Goal: Task Accomplishment & Management: Complete application form

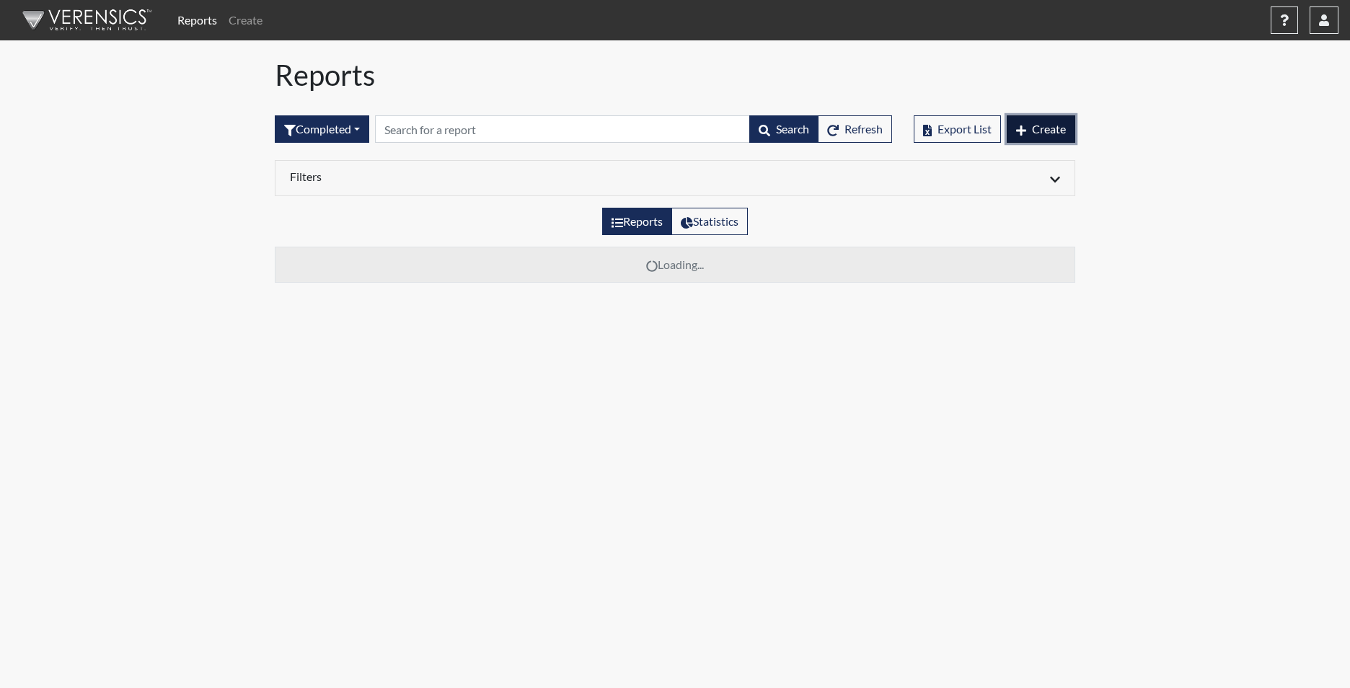
click at [1030, 132] on button "Create" at bounding box center [1041, 128] width 69 height 27
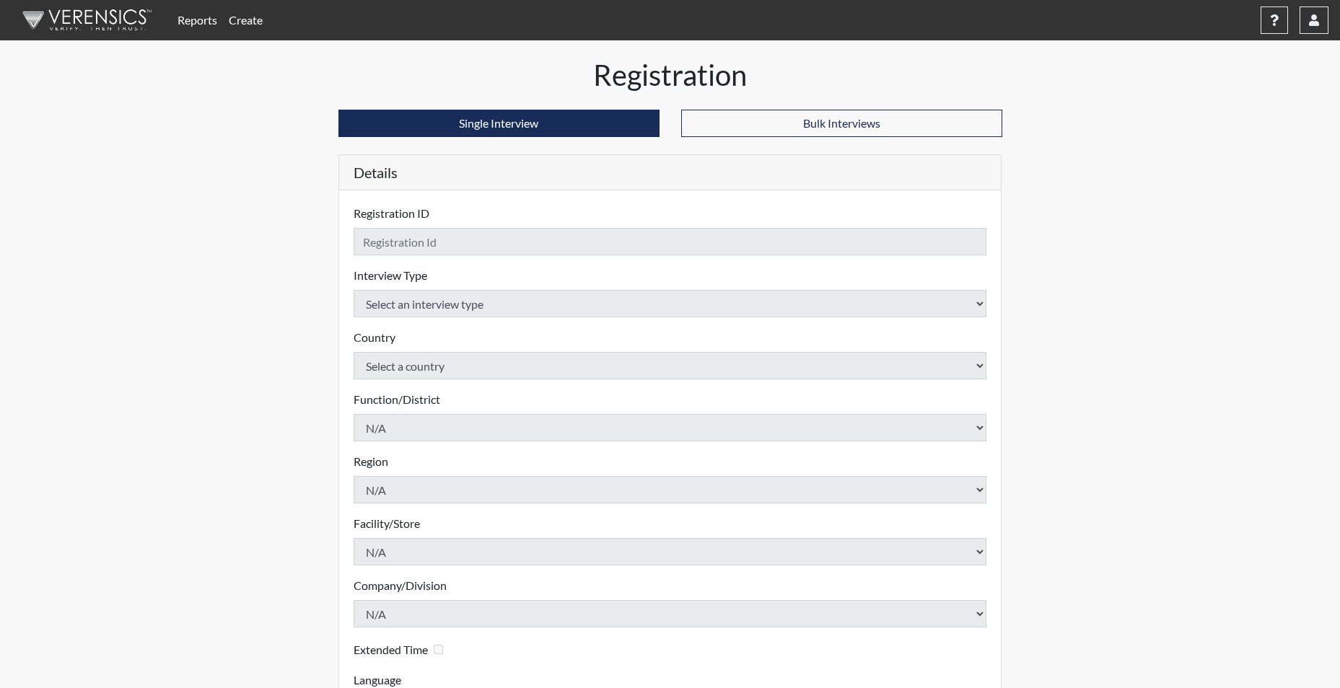
checkbox input "true"
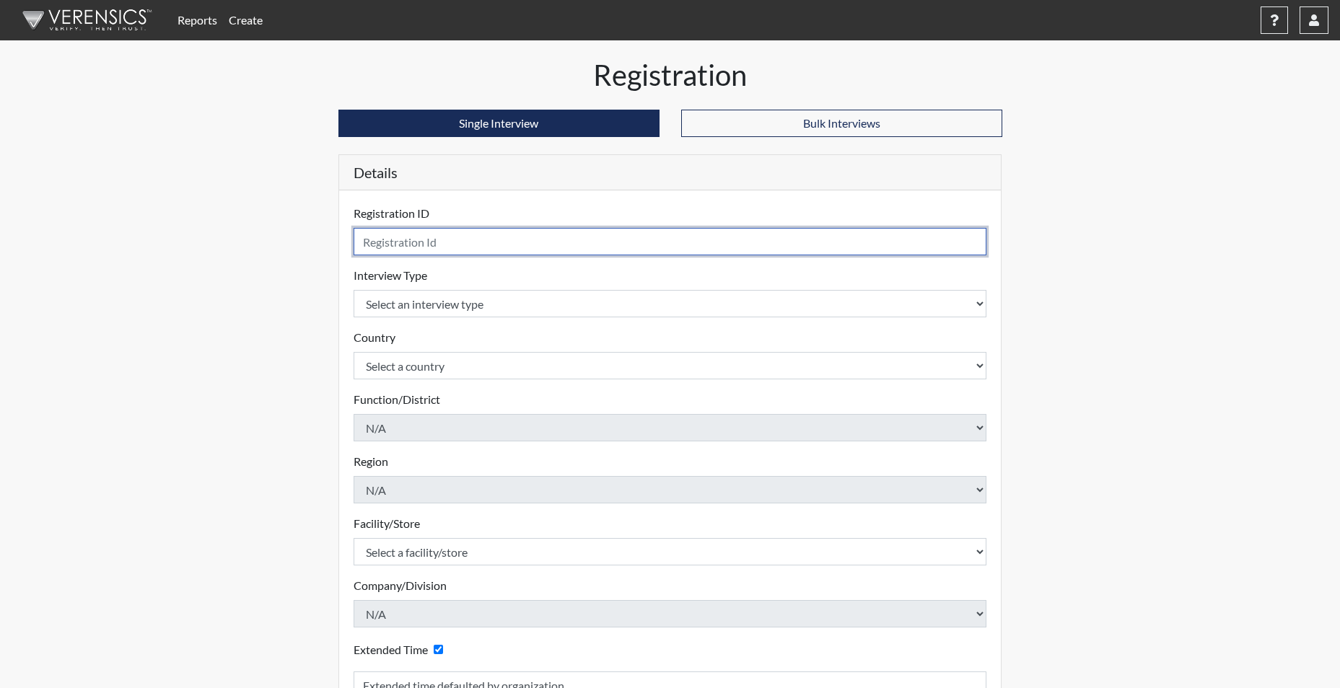
click at [466, 242] on input "text" at bounding box center [669, 241] width 633 height 27
type input "RPACK9792"
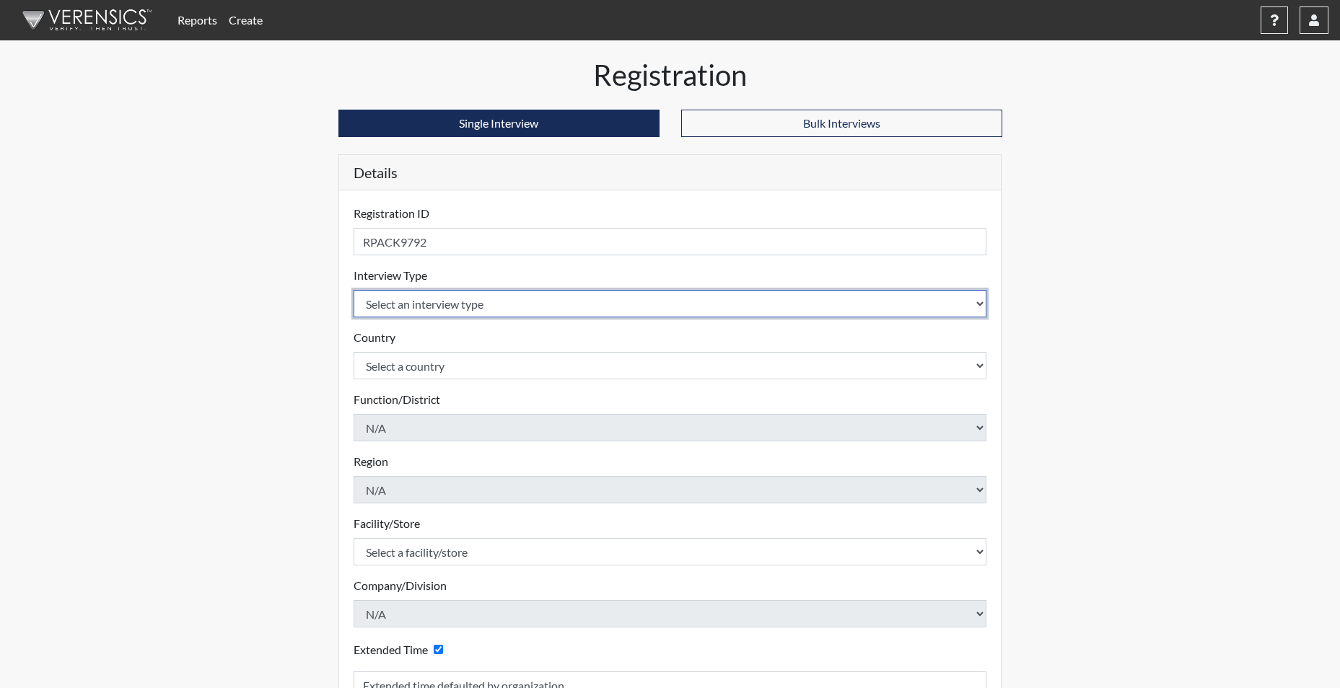
click at [424, 306] on select "Select an interview type Corrections Pre-Employment" at bounding box center [669, 303] width 633 height 27
select select "ff733e93-e1bf-11ea-9c9f-0eff0cf7eb8f"
click at [353, 290] on select "Select an interview type Corrections Pre-Employment" at bounding box center [669, 303] width 633 height 27
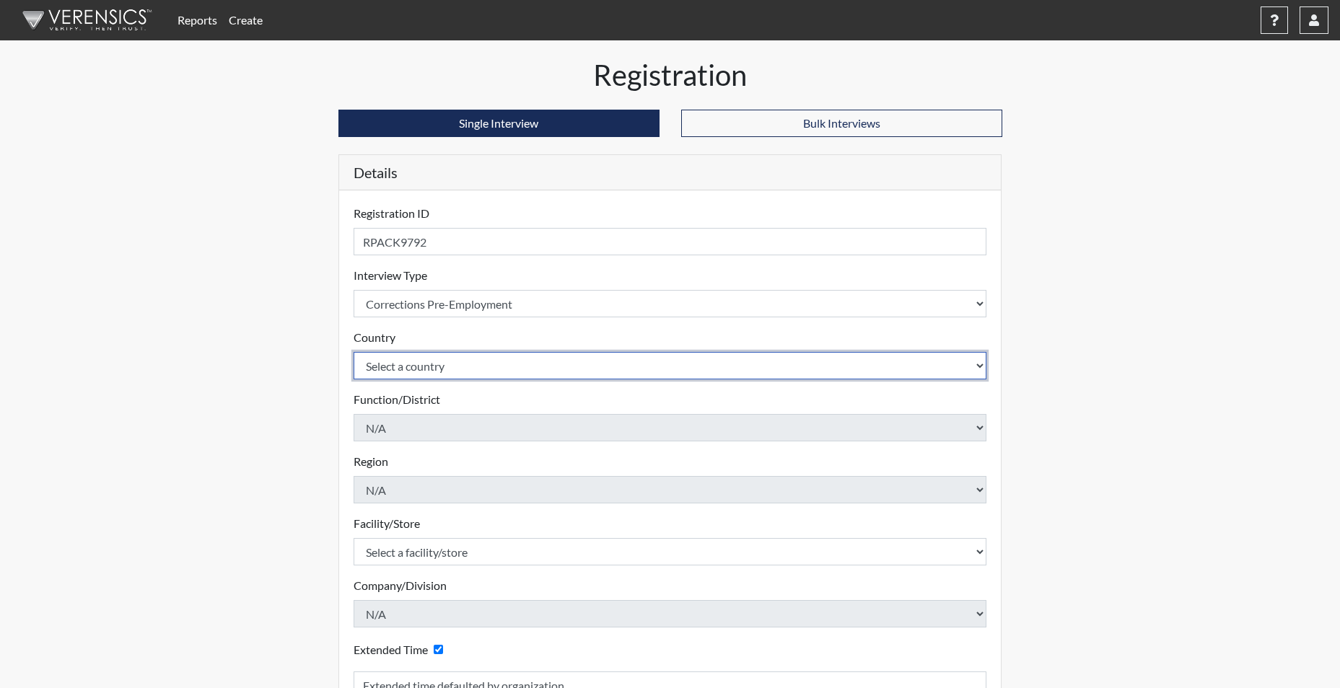
click at [401, 369] on select "Select a country [GEOGRAPHIC_DATA] [GEOGRAPHIC_DATA]" at bounding box center [669, 365] width 633 height 27
select select "united-states-of-[GEOGRAPHIC_DATA]"
click at [353, 352] on select "Select a country [GEOGRAPHIC_DATA] [GEOGRAPHIC_DATA]" at bounding box center [669, 365] width 633 height 27
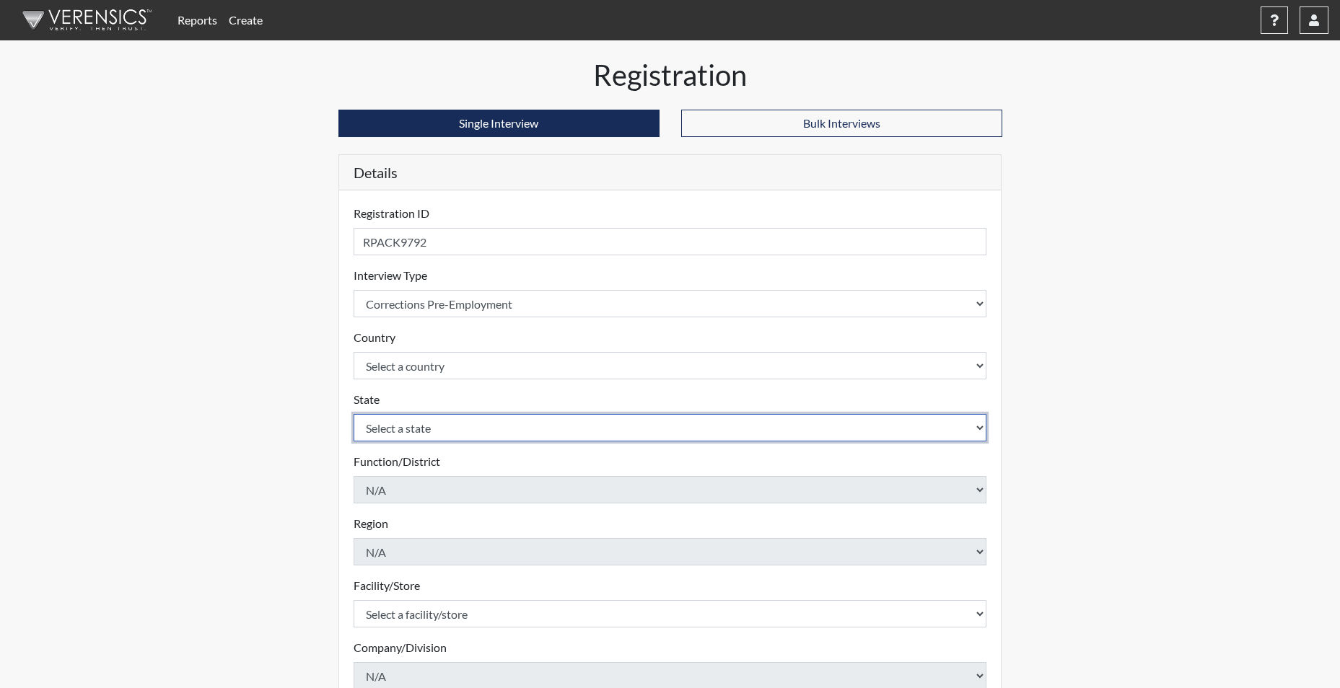
click at [397, 429] on select "Select a state [US_STATE] [US_STATE] [US_STATE] [US_STATE] [US_STATE] [US_STATE…" at bounding box center [669, 427] width 633 height 27
click at [353, 414] on select "Select a state [US_STATE] [US_STATE] [US_STATE] [US_STATE] [US_STATE] [US_STATE…" at bounding box center [669, 427] width 633 height 27
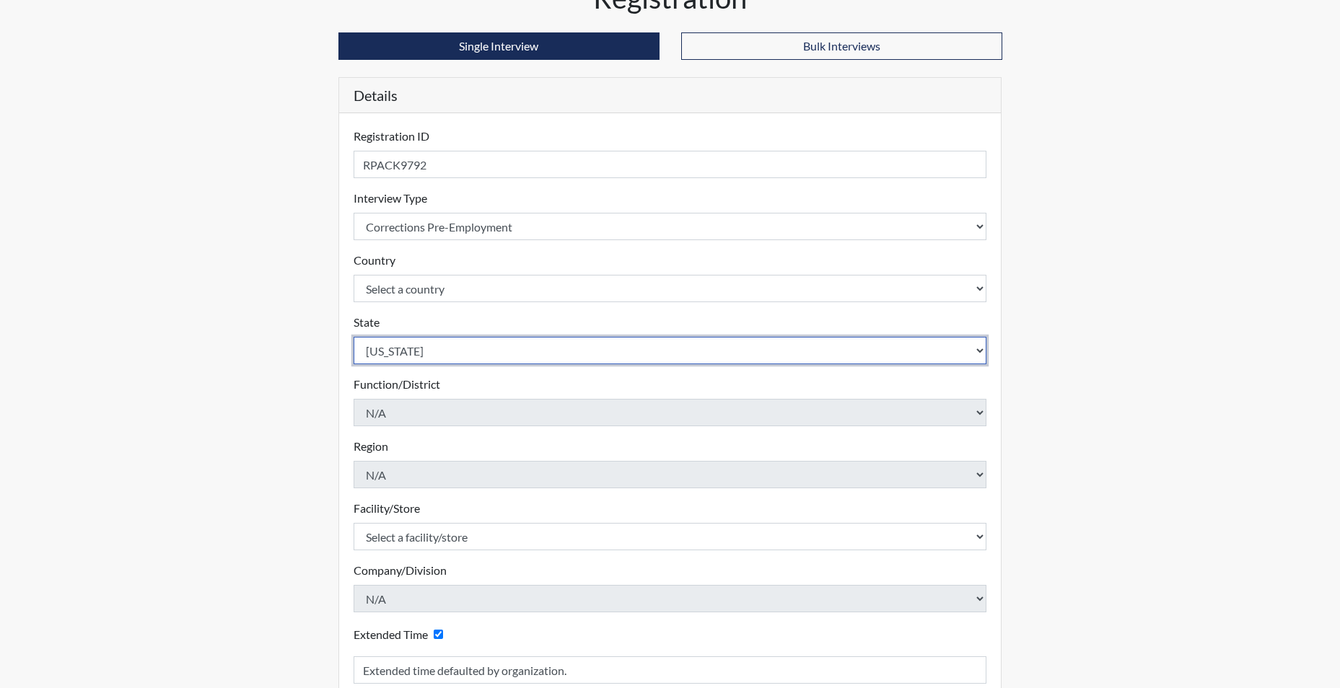
scroll to position [144, 0]
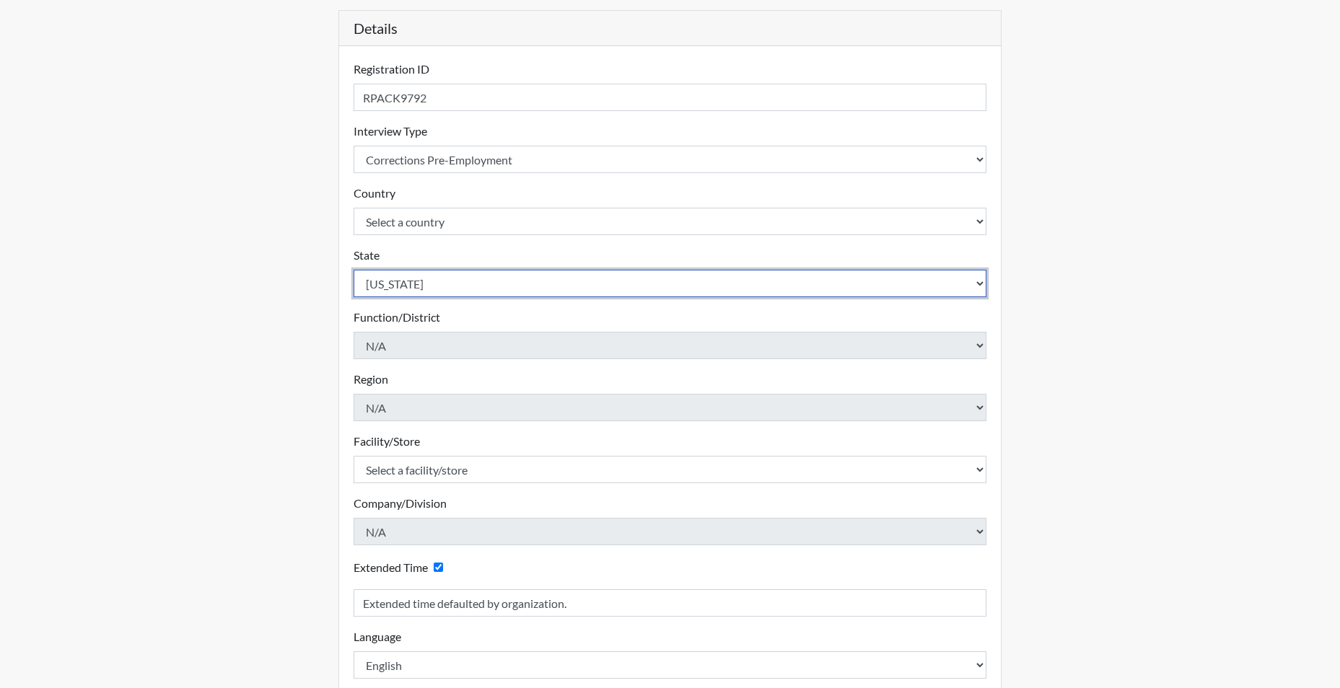
click at [391, 285] on select "Select a state [US_STATE] [US_STATE] [US_STATE] [US_STATE] [US_STATE] [US_STATE…" at bounding box center [669, 283] width 633 height 27
select select "SC"
click at [353, 270] on select "Select a state [US_STATE] [US_STATE] [US_STATE] [US_STATE] [US_STATE] [US_STATE…" at bounding box center [669, 283] width 633 height 27
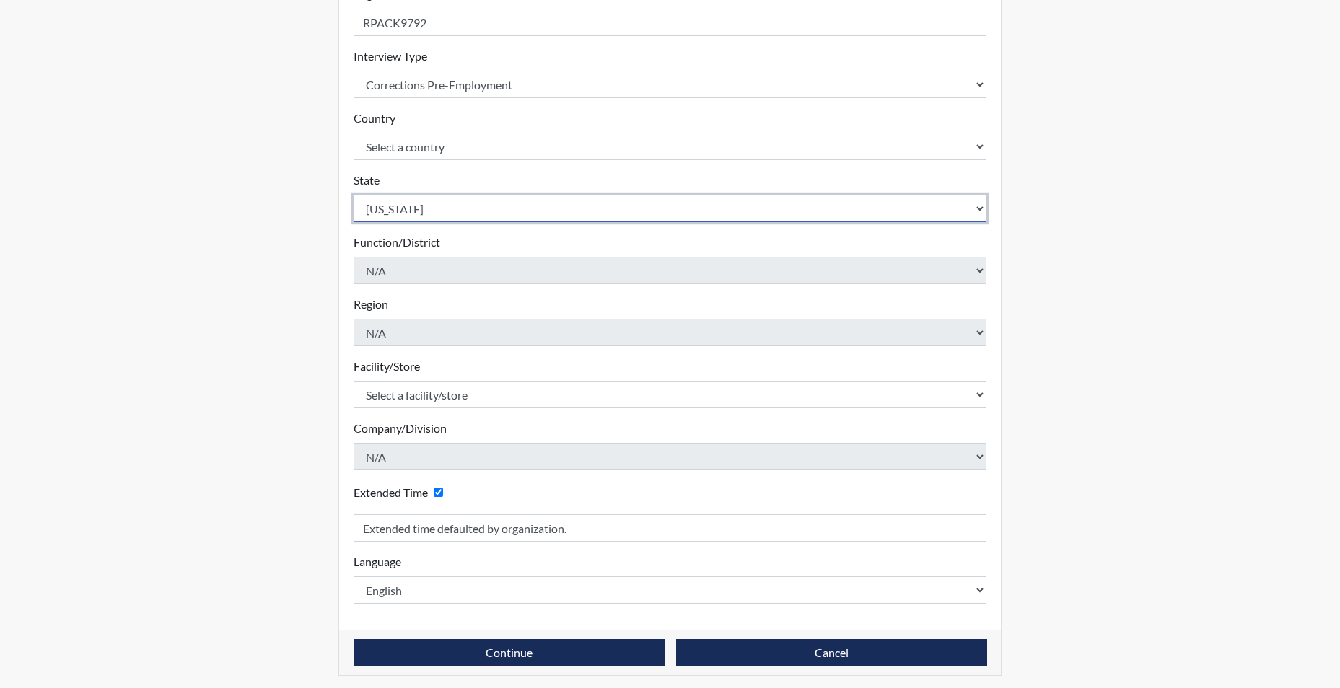
scroll to position [224, 0]
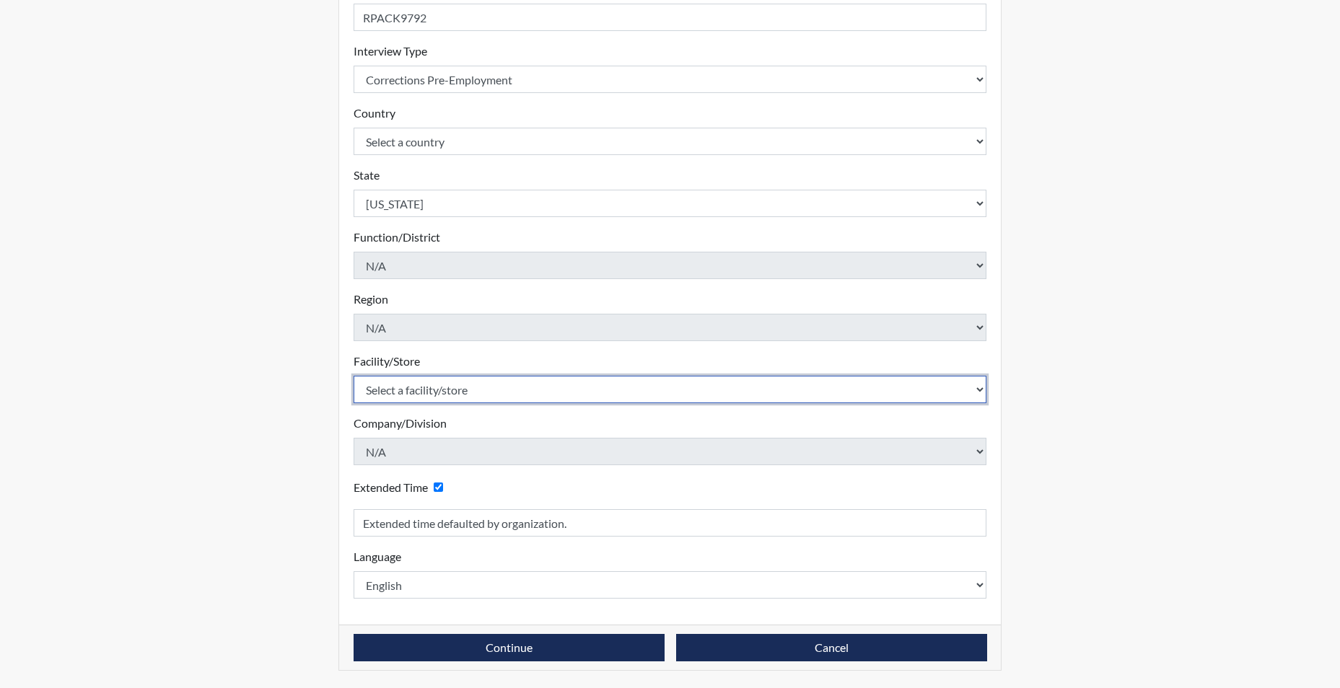
click at [426, 397] on select "Select a facility/store [GEOGRAPHIC_DATA] CI Broad River CI [PERSON_NAME] CI Di…" at bounding box center [669, 389] width 633 height 27
select select "e94c7925-c7cb-48ed-86f9-8be77b117e87"
click at [353, 376] on select "Select a facility/store [GEOGRAPHIC_DATA] CI Broad River CI [PERSON_NAME] CI Di…" at bounding box center [669, 389] width 633 height 27
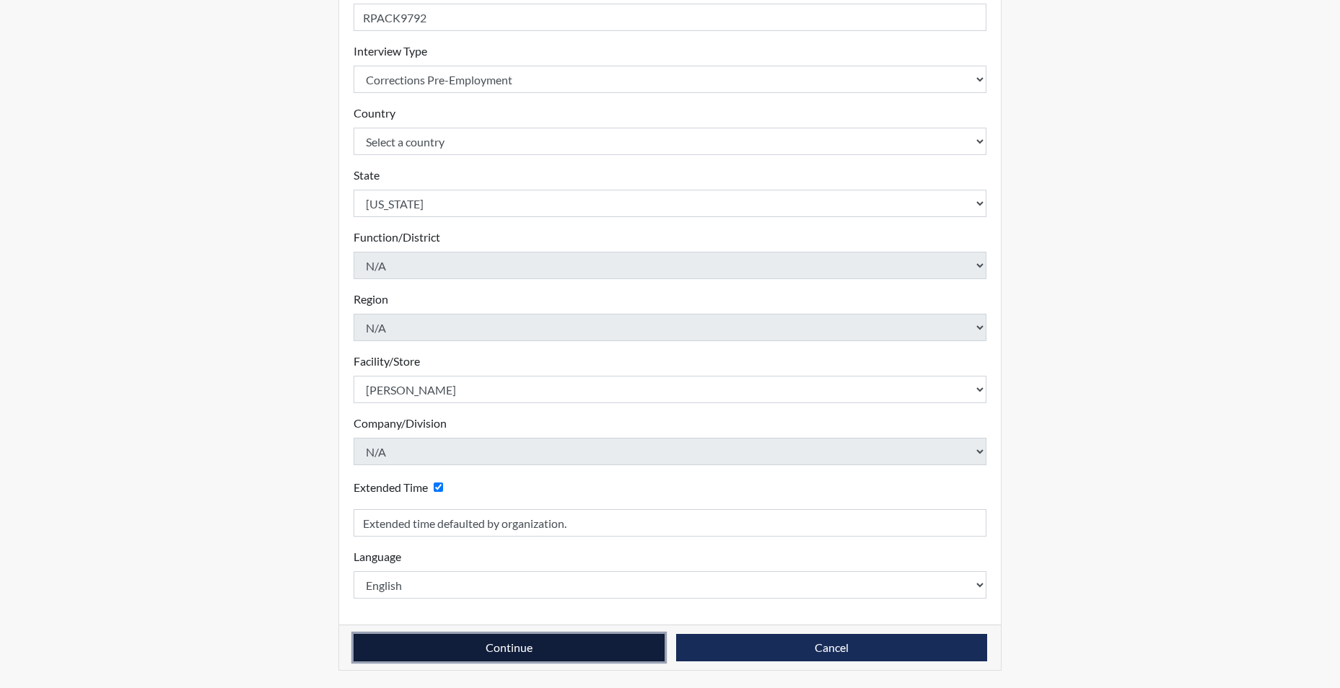
click at [483, 651] on button "Continue" at bounding box center [508, 647] width 311 height 27
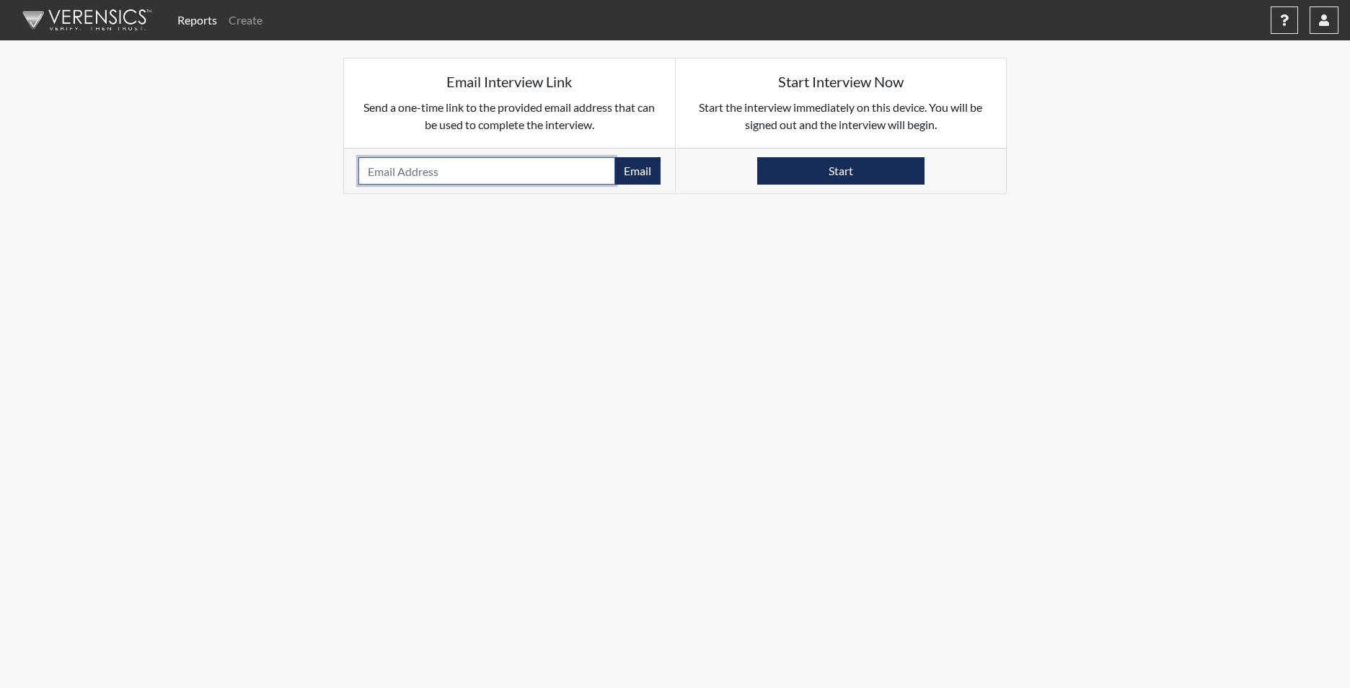
click at [392, 173] on input "email" at bounding box center [487, 170] width 257 height 27
paste input "ROSEPACK21@GMAIL.COM"
type input "ROSEPACK21@GMAIL.COM"
click at [649, 168] on button "Email" at bounding box center [638, 170] width 46 height 27
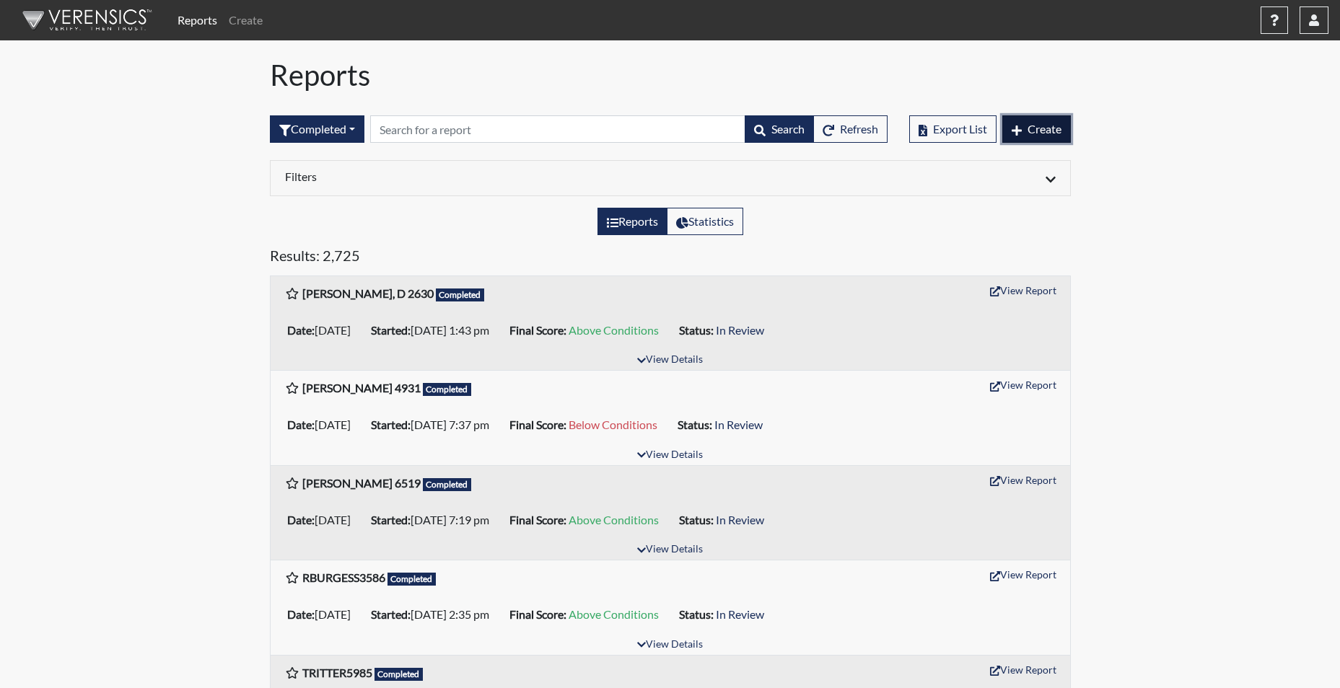
click at [1041, 126] on span "Create" at bounding box center [1044, 129] width 34 height 14
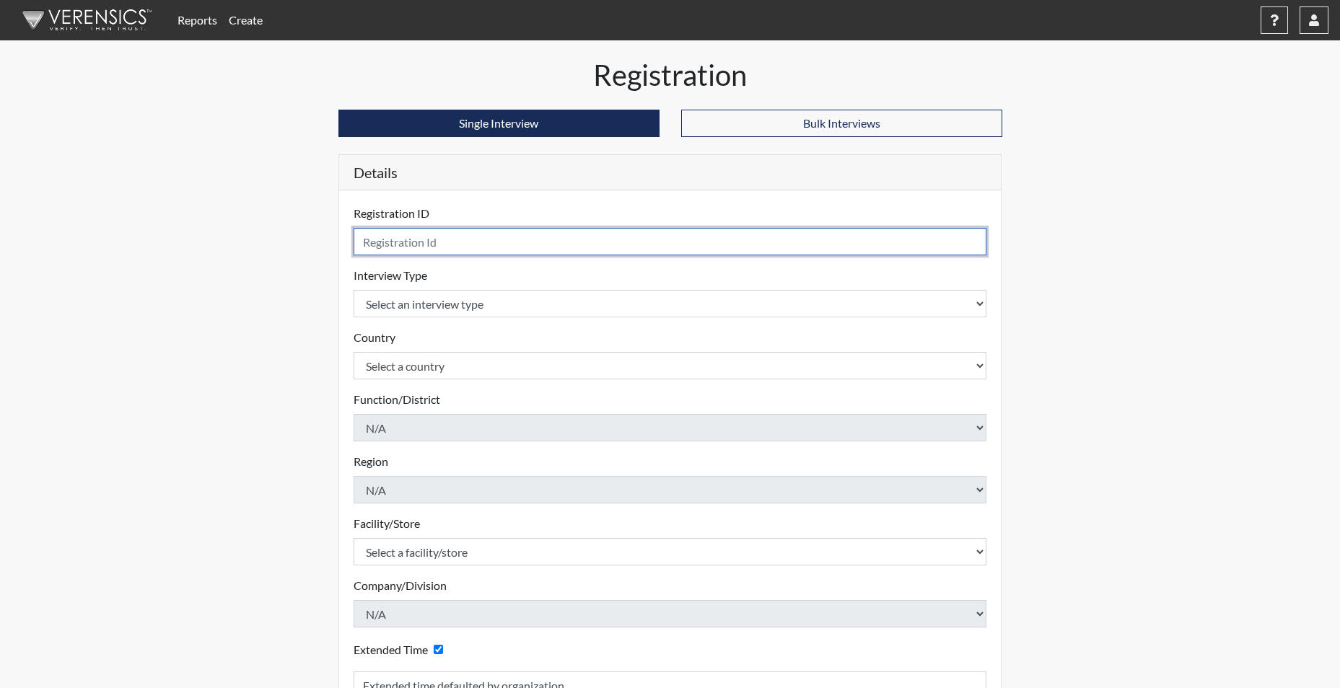
click at [477, 242] on input "text" at bounding box center [669, 241] width 633 height 27
type input "RBLANDING6760"
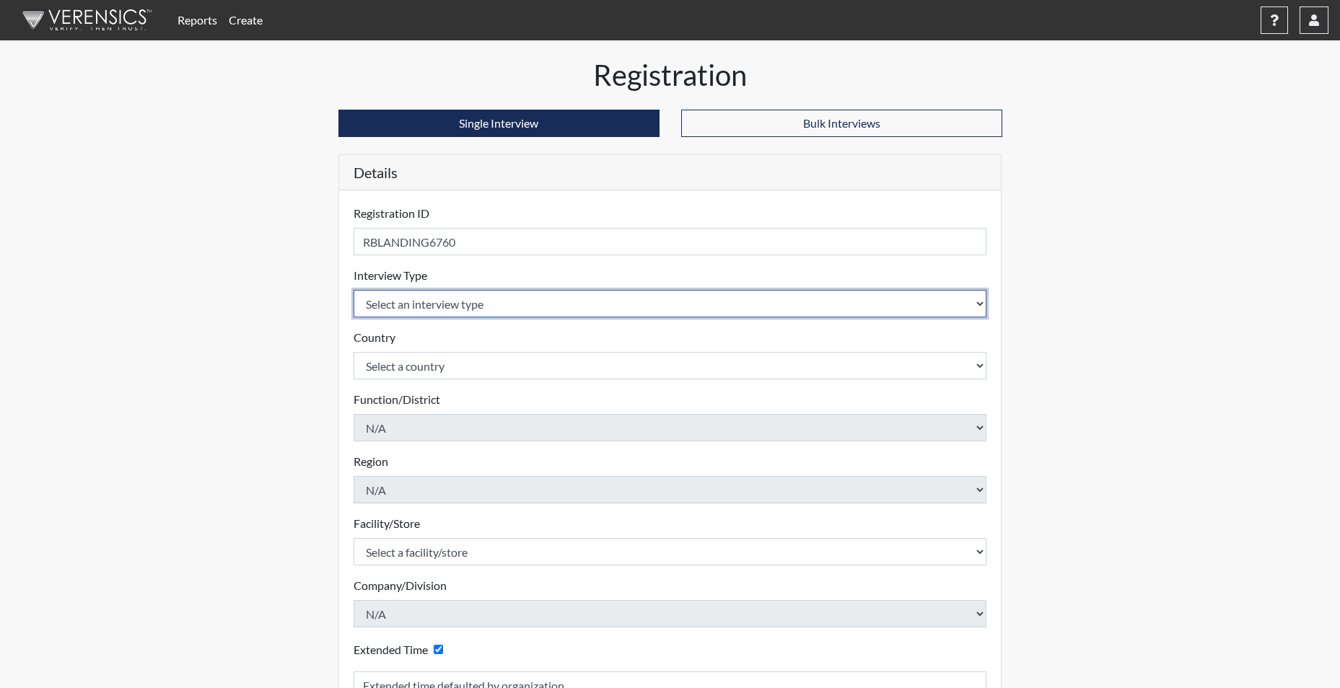
click at [445, 295] on select "Select an interview type Corrections Pre-Employment" at bounding box center [669, 303] width 633 height 27
select select "ff733e93-e1bf-11ea-9c9f-0eff0cf7eb8f"
click at [353, 290] on select "Select an interview type Corrections Pre-Employment" at bounding box center [669, 303] width 633 height 27
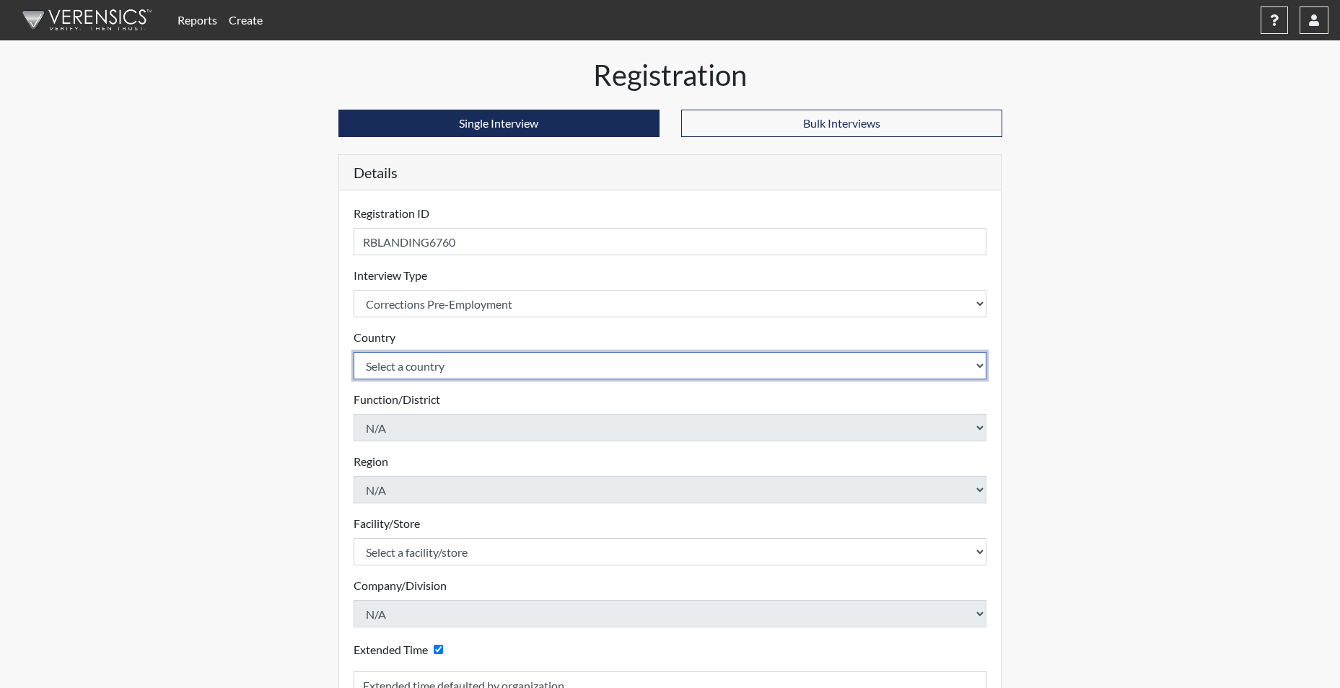
click at [444, 366] on select "Select a country [GEOGRAPHIC_DATA] [GEOGRAPHIC_DATA]" at bounding box center [669, 365] width 633 height 27
select select "united-states-of-[GEOGRAPHIC_DATA]"
click at [353, 352] on select "Select a country [GEOGRAPHIC_DATA] [GEOGRAPHIC_DATA]" at bounding box center [669, 365] width 633 height 27
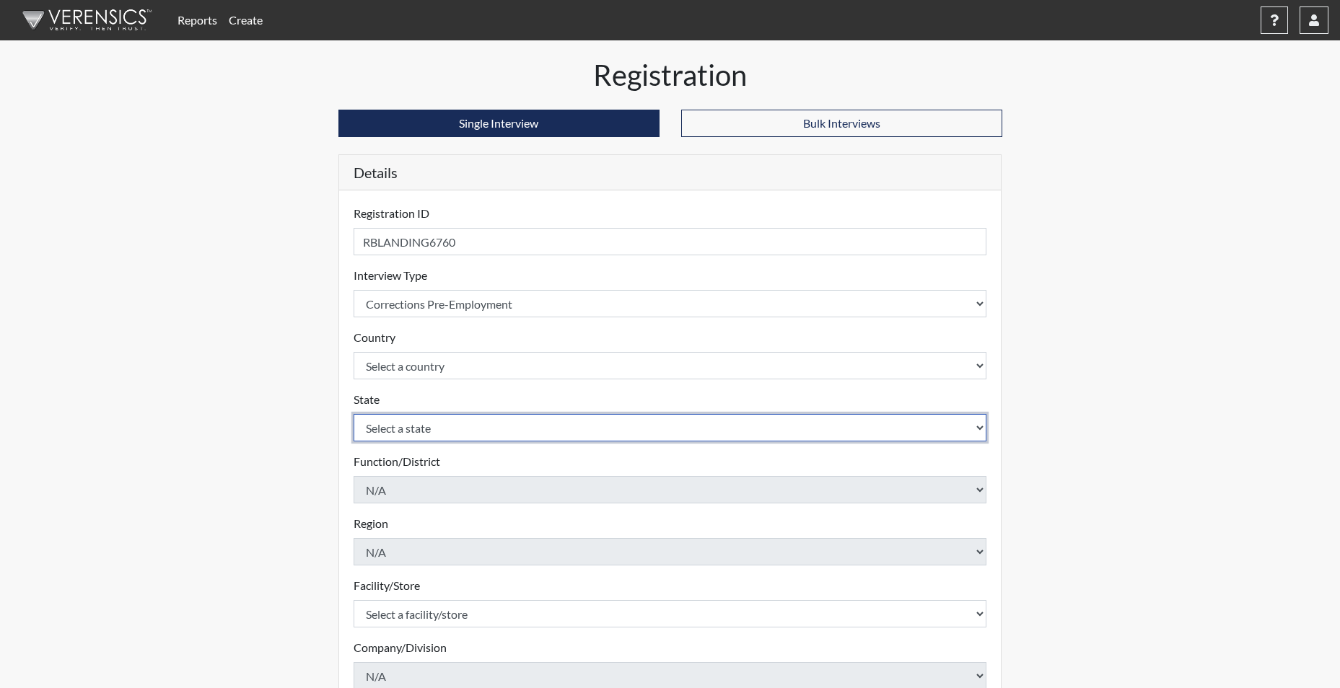
click at [437, 428] on select "Select a state [US_STATE] [US_STATE] [US_STATE] [US_STATE] [US_STATE] [US_STATE…" at bounding box center [669, 427] width 633 height 27
select select "SC"
click at [353, 414] on select "Select a state [US_STATE] [US_STATE] [US_STATE] [US_STATE] [US_STATE] [US_STATE…" at bounding box center [669, 427] width 633 height 27
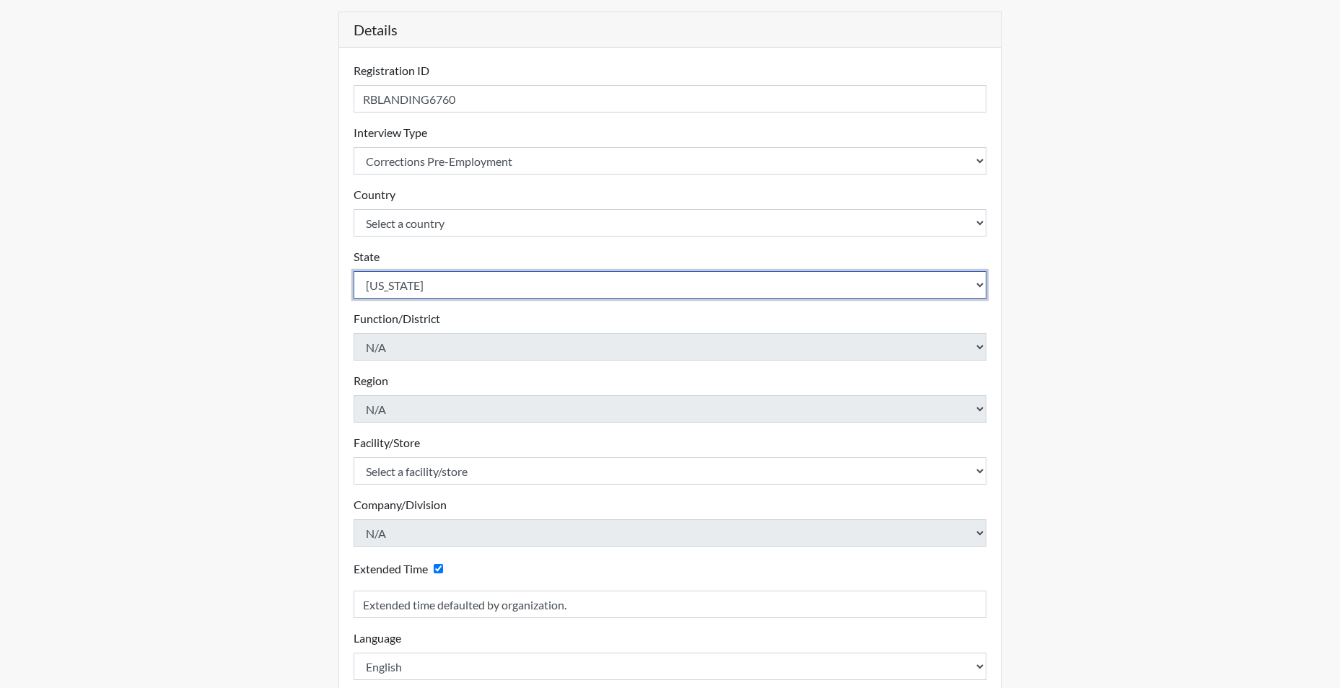
scroll to position [144, 0]
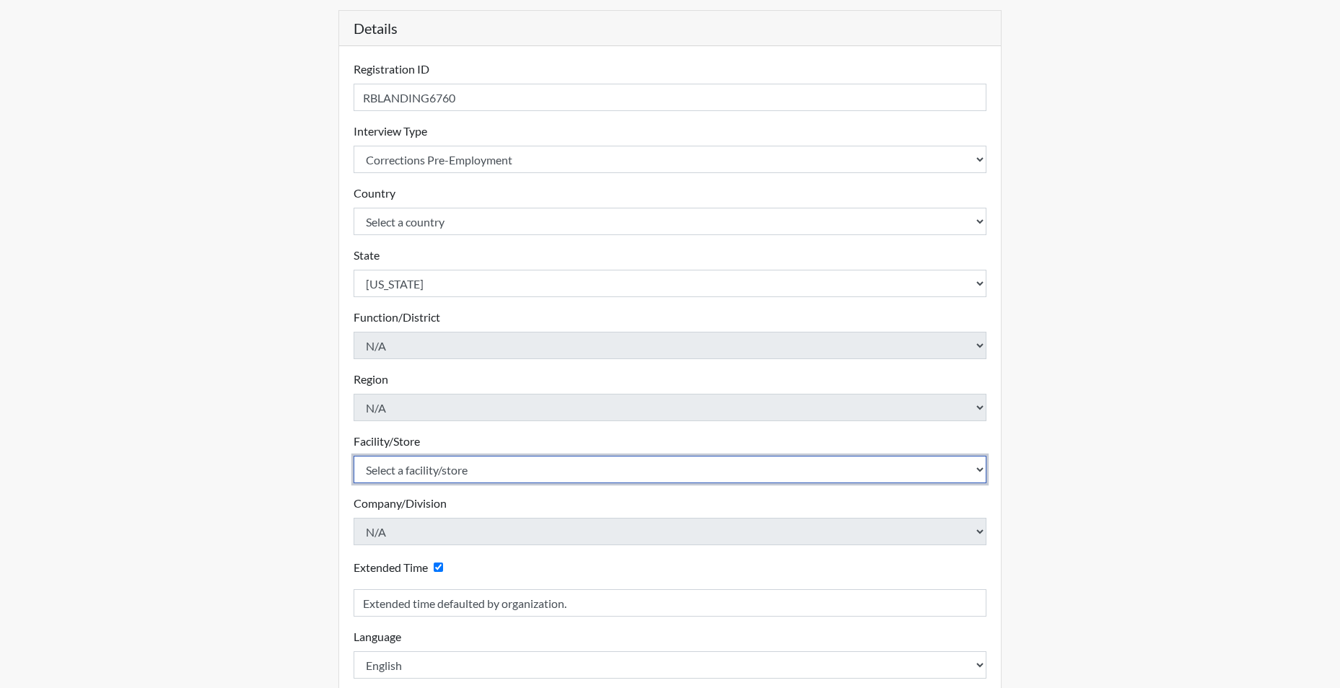
click at [424, 474] on select "Select a facility/store [GEOGRAPHIC_DATA] CI Broad River CI [PERSON_NAME] CI Di…" at bounding box center [669, 469] width 633 height 27
select select "24c90fbc-4ec2-4c5b-8738-b7d1dd61cd56"
click at [353, 456] on select "Select a facility/store [GEOGRAPHIC_DATA] CI Broad River CI [PERSON_NAME] CI Di…" at bounding box center [669, 469] width 633 height 27
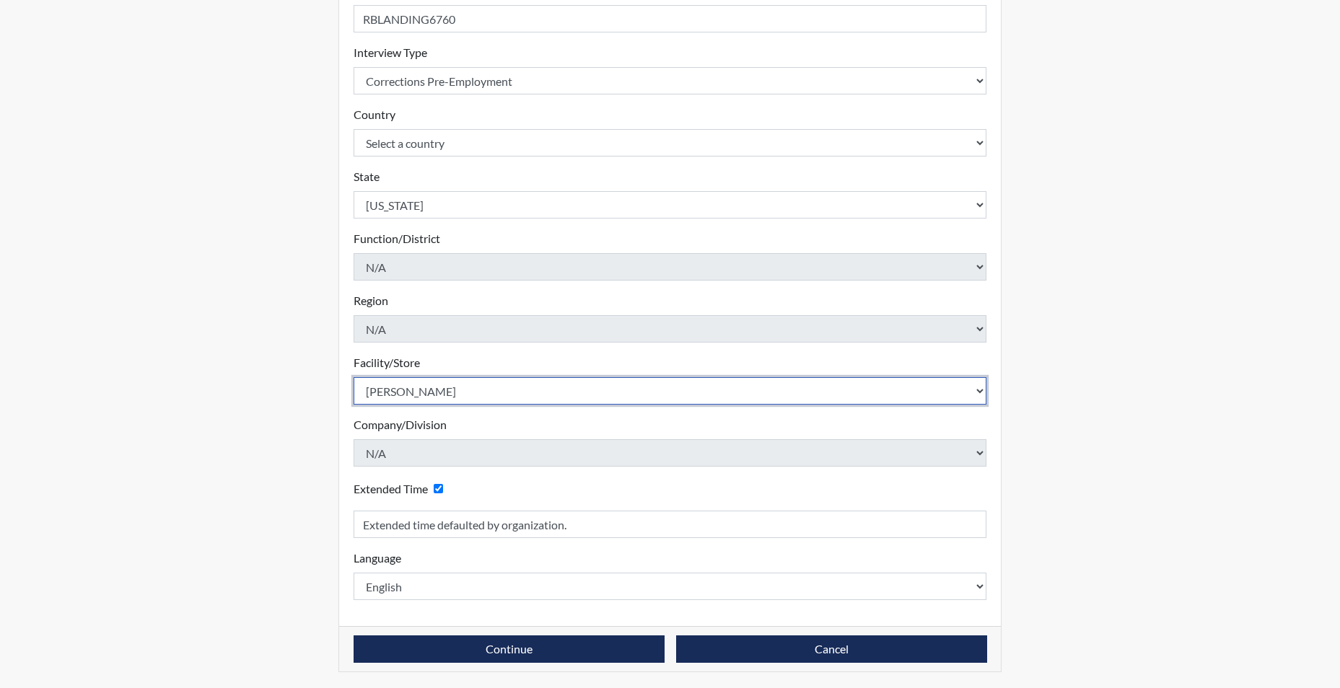
scroll to position [224, 0]
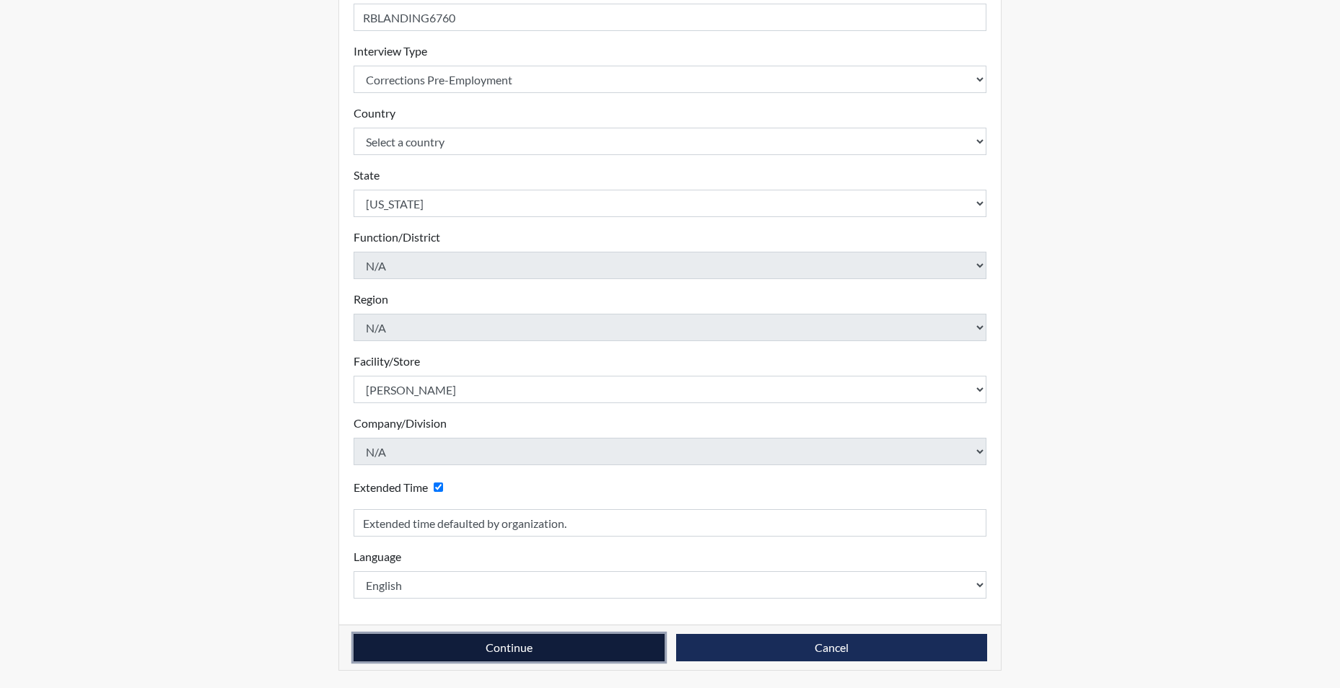
click at [485, 646] on button "Continue" at bounding box center [508, 647] width 311 height 27
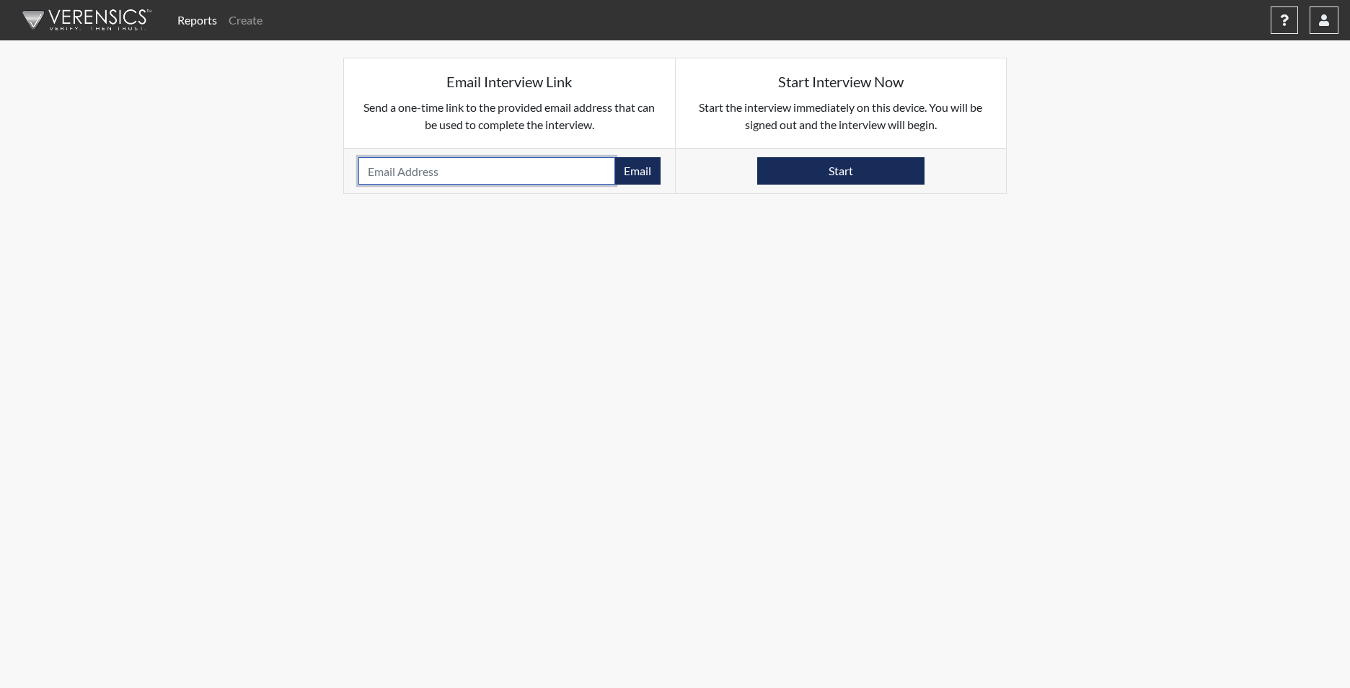
drag, startPoint x: 457, startPoint y: 173, endPoint x: 459, endPoint y: 190, distance: 16.7
drag, startPoint x: 459, startPoint y: 190, endPoint x: 393, endPoint y: 166, distance: 69.8
click at [393, 166] on input "email" at bounding box center [487, 170] width 257 height 27
paste input "RAJAHBLANDING19@GMAIL.COM"
type input "RAJAHBLANDING19@GMAIL.COM"
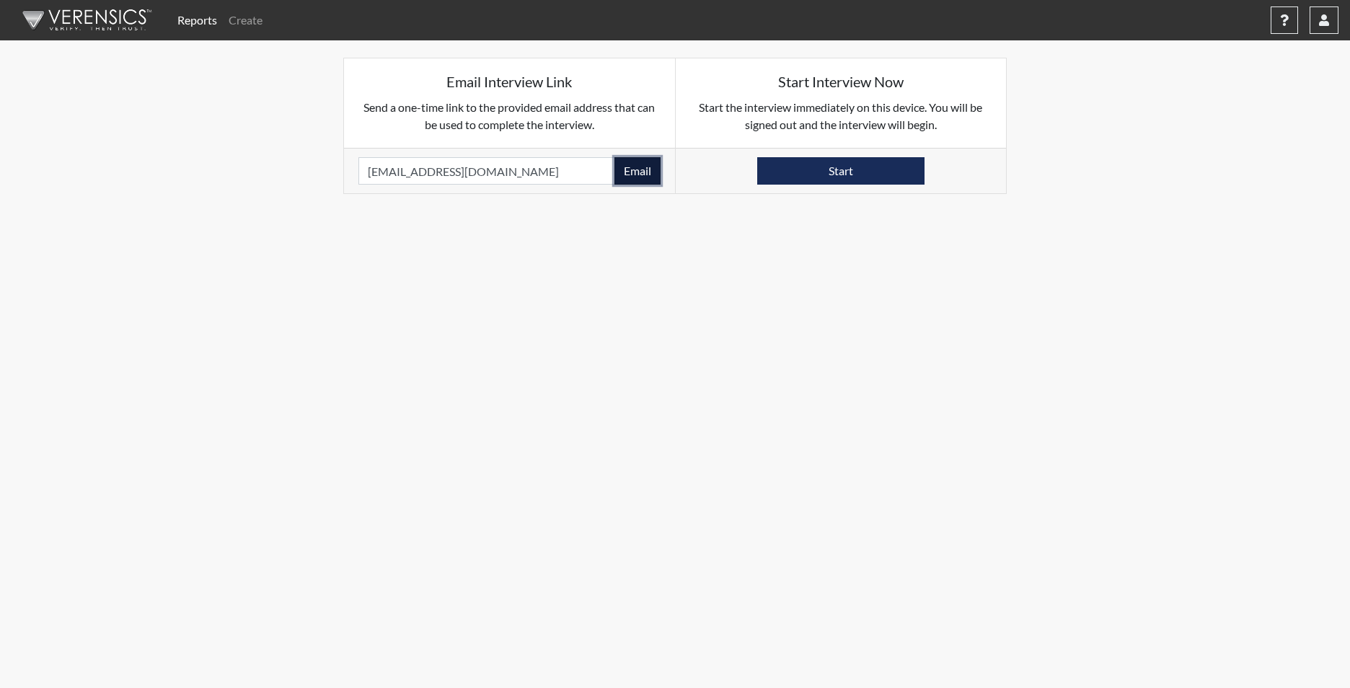
click at [638, 173] on button "Email" at bounding box center [638, 170] width 46 height 27
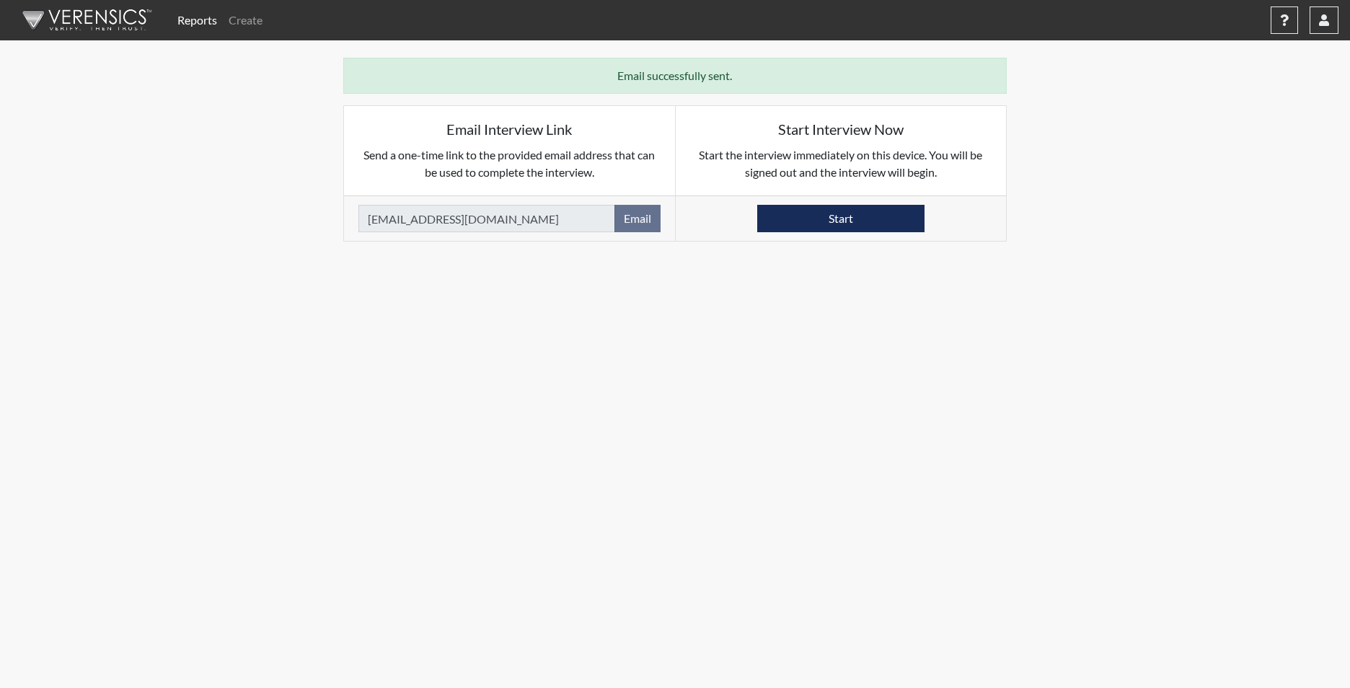
click at [1098, 50] on div "Reports Create Help Center × Verensics Best Practices How to successfully use t…" at bounding box center [675, 29] width 1350 height 58
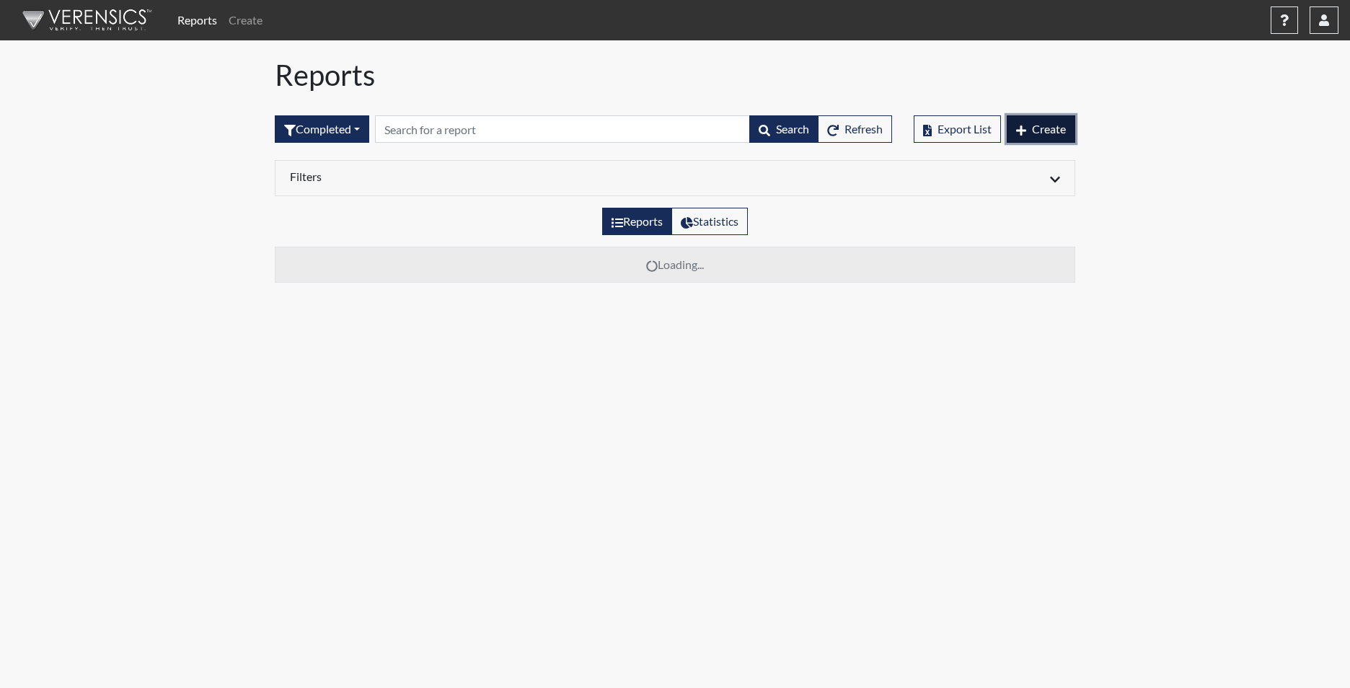
drag, startPoint x: 1058, startPoint y: 123, endPoint x: 1052, endPoint y: 131, distance: 9.7
click at [1060, 123] on span "Create" at bounding box center [1049, 129] width 34 height 14
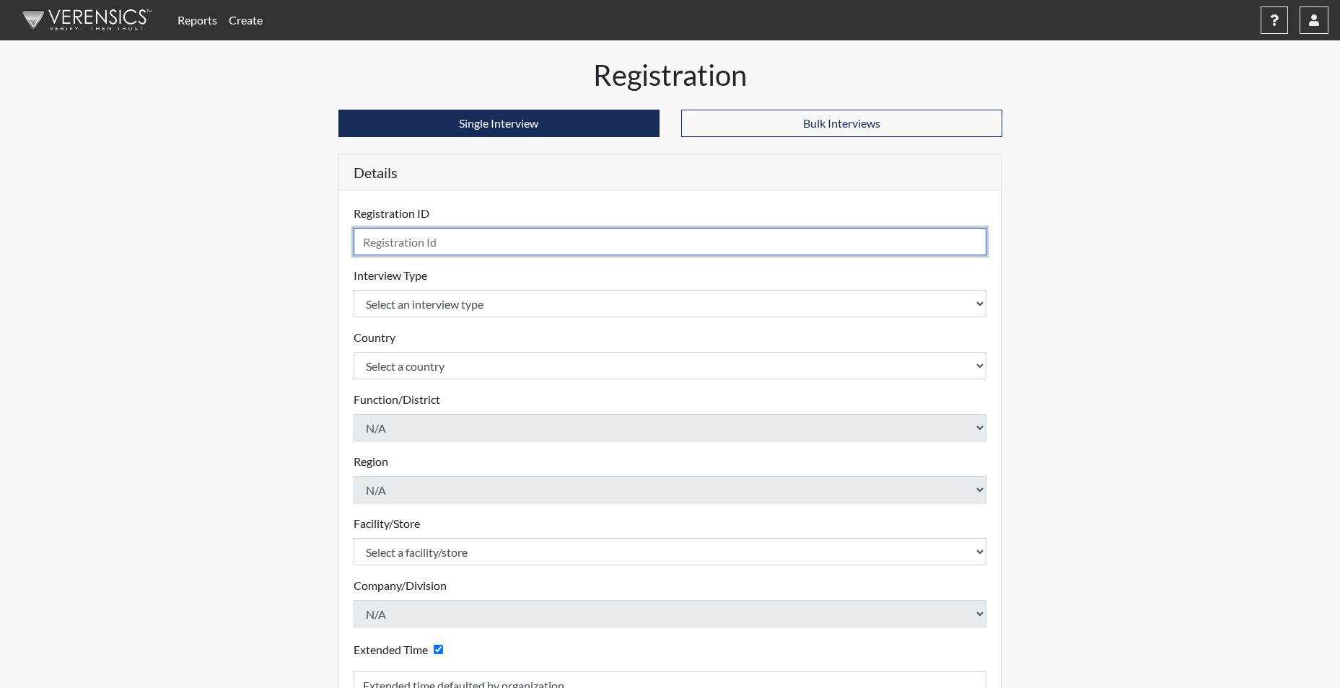
drag, startPoint x: 489, startPoint y: 251, endPoint x: 486, endPoint y: 239, distance: 12.6
click at [487, 249] on input "text" at bounding box center [669, 241] width 633 height 27
type input "PANDERSON4470"
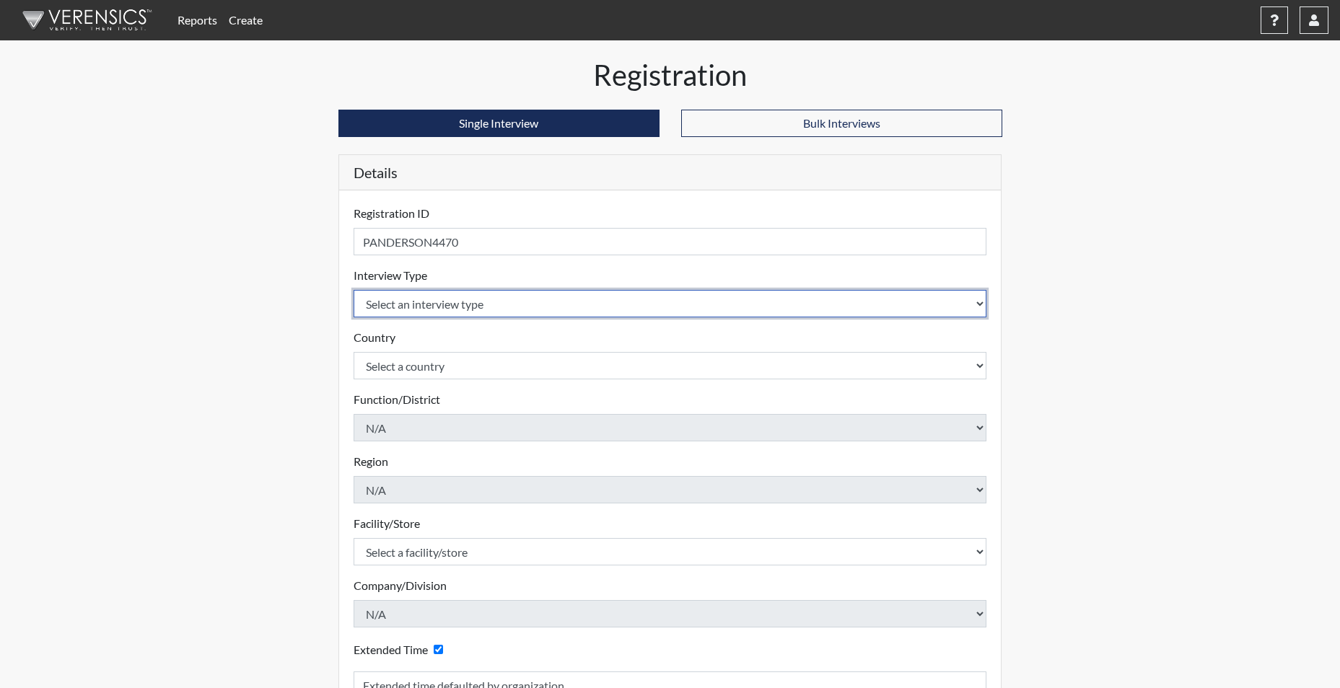
click at [390, 307] on select "Select an interview type Corrections Pre-Employment" at bounding box center [669, 303] width 633 height 27
select select "ff733e93-e1bf-11ea-9c9f-0eff0cf7eb8f"
click at [353, 290] on select "Select an interview type Corrections Pre-Employment" at bounding box center [669, 303] width 633 height 27
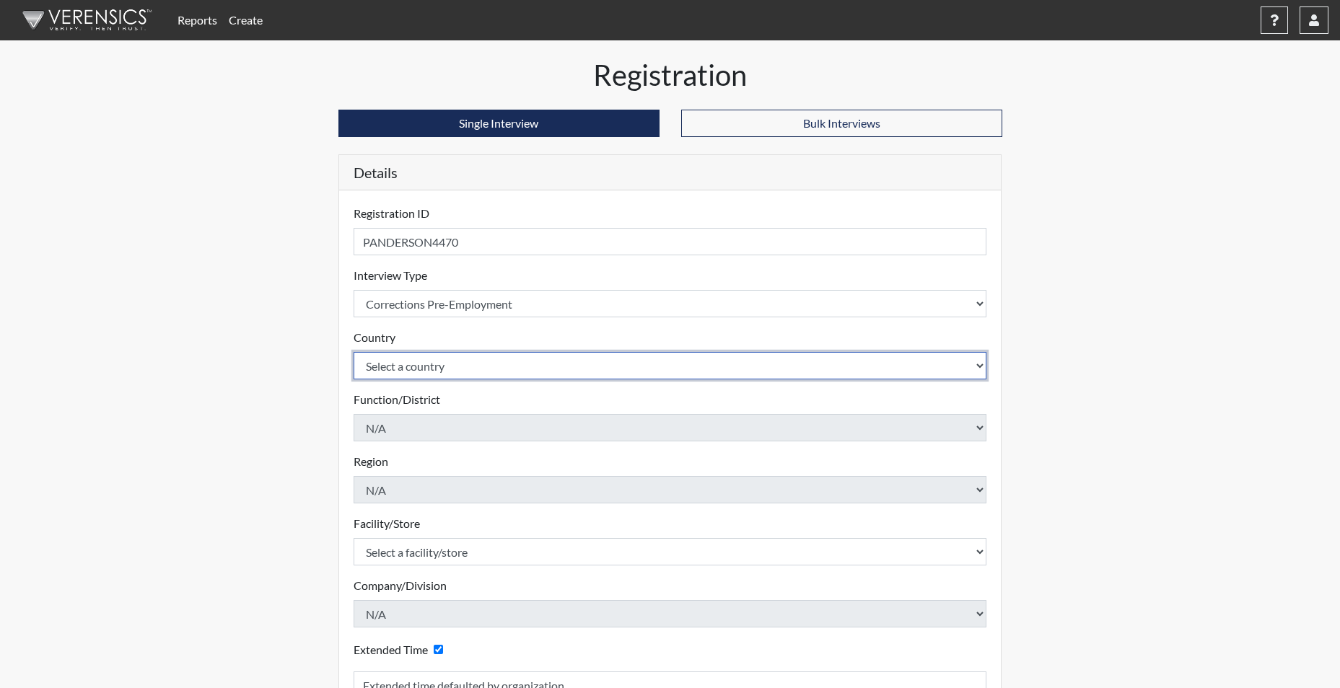
drag, startPoint x: 400, startPoint y: 359, endPoint x: 401, endPoint y: 368, distance: 9.4
click at [401, 362] on select "Select a country [GEOGRAPHIC_DATA] [GEOGRAPHIC_DATA]" at bounding box center [669, 365] width 633 height 27
select select "united-states-of-[GEOGRAPHIC_DATA]"
click at [353, 352] on select "Select a country [GEOGRAPHIC_DATA] [GEOGRAPHIC_DATA]" at bounding box center [669, 365] width 633 height 27
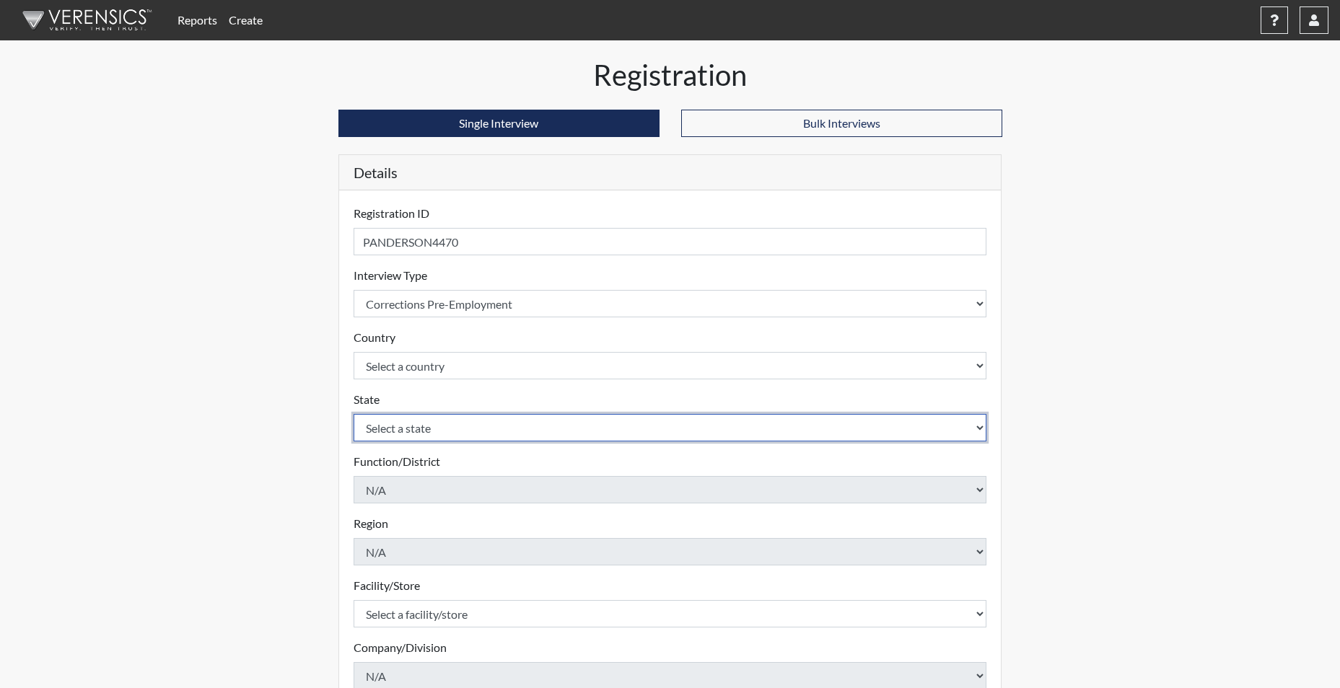
click at [405, 431] on select "Select a state [US_STATE] [US_STATE] [US_STATE] [US_STATE] [US_STATE] [US_STATE…" at bounding box center [669, 427] width 633 height 27
select select "SC"
click at [353, 414] on select "Select a state [US_STATE] [US_STATE] [US_STATE] [US_STATE] [US_STATE] [US_STATE…" at bounding box center [669, 427] width 633 height 27
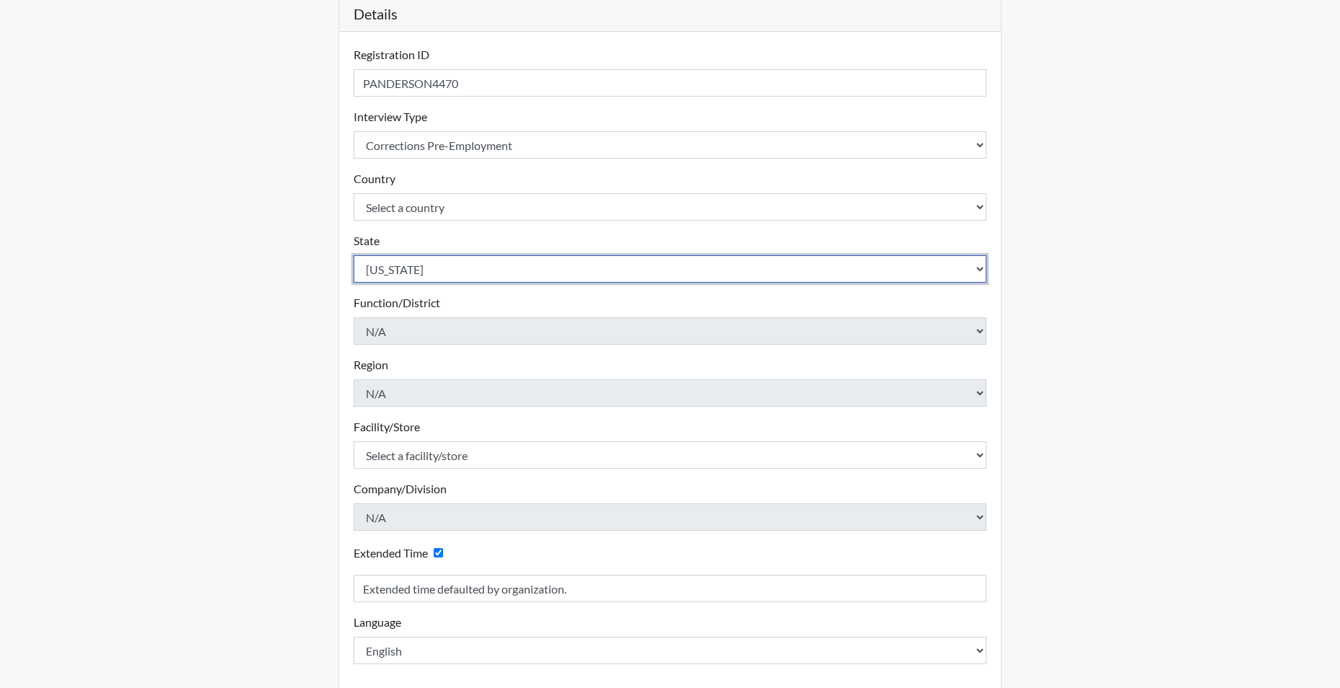
scroll to position [216, 0]
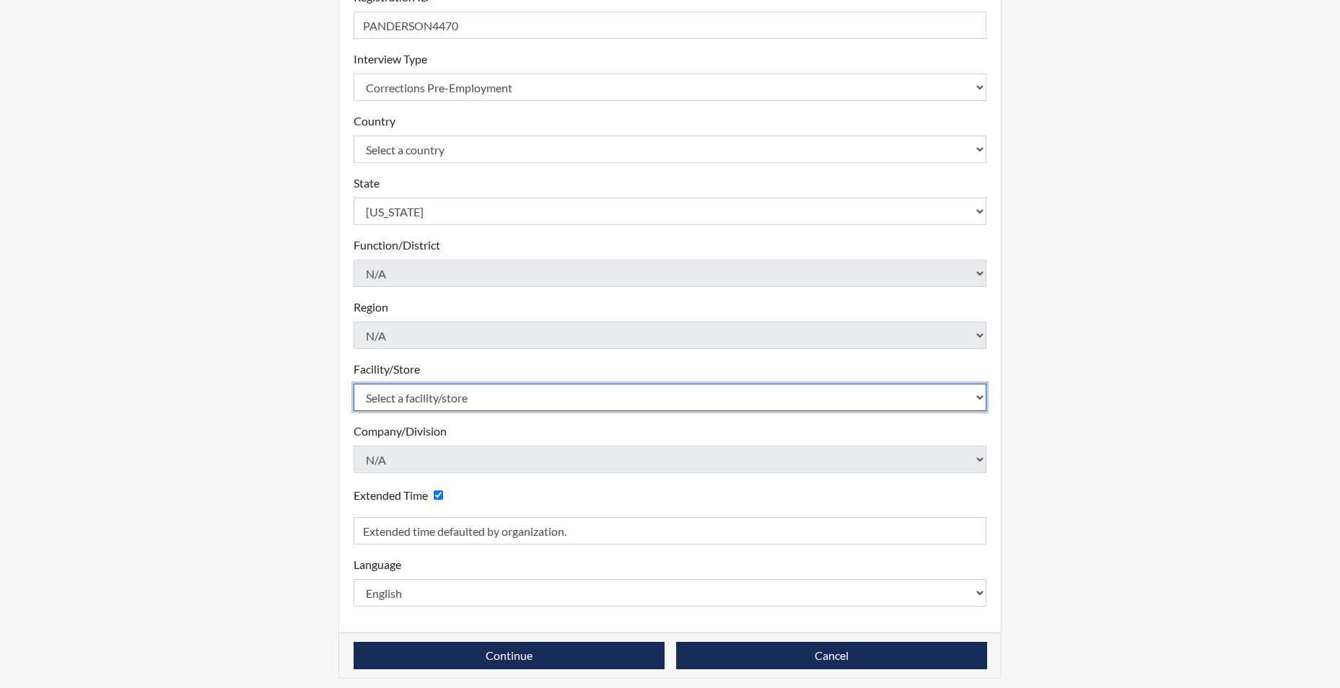
click at [439, 389] on select "Select a facility/store [GEOGRAPHIC_DATA] CI Broad River CI [PERSON_NAME] CI Di…" at bounding box center [669, 397] width 633 height 27
select select "cbcc714f-16b9-46d5-bead-0a4416b78fcf"
click at [353, 384] on select "Select a facility/store [GEOGRAPHIC_DATA] CI Broad River CI [PERSON_NAME] CI Di…" at bounding box center [669, 397] width 633 height 27
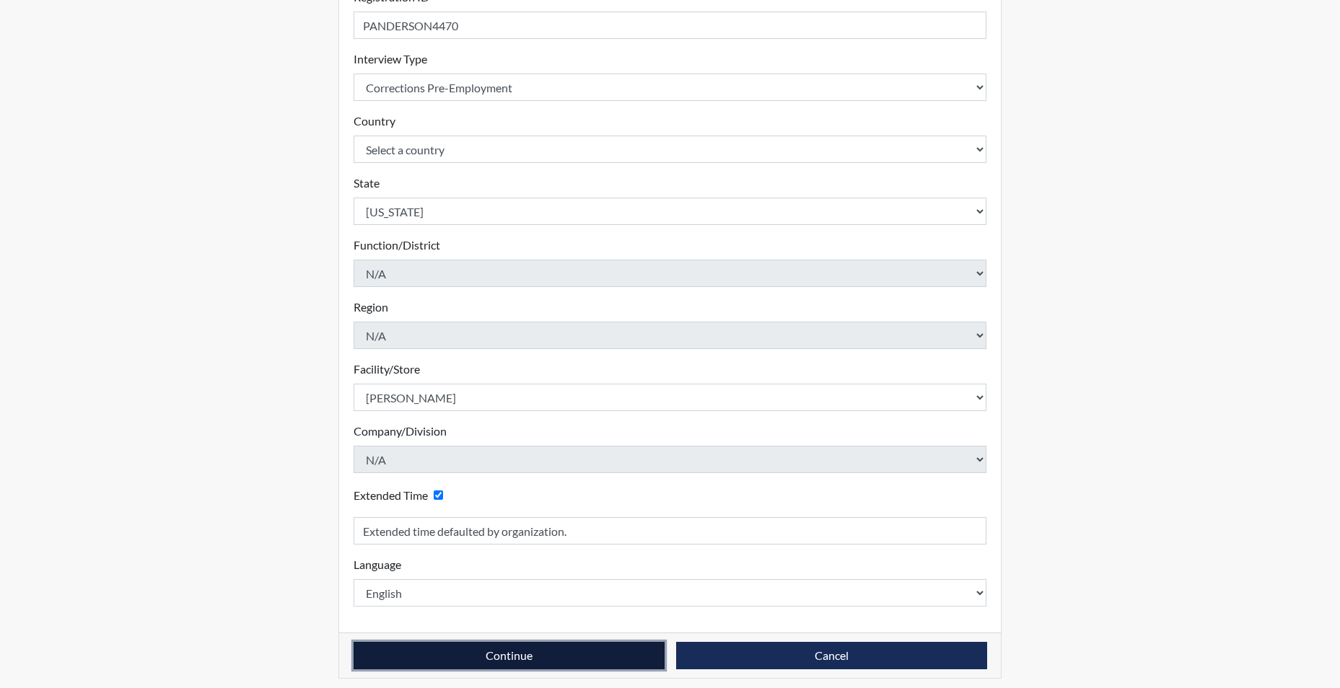
click at [547, 656] on button "Continue" at bounding box center [508, 655] width 311 height 27
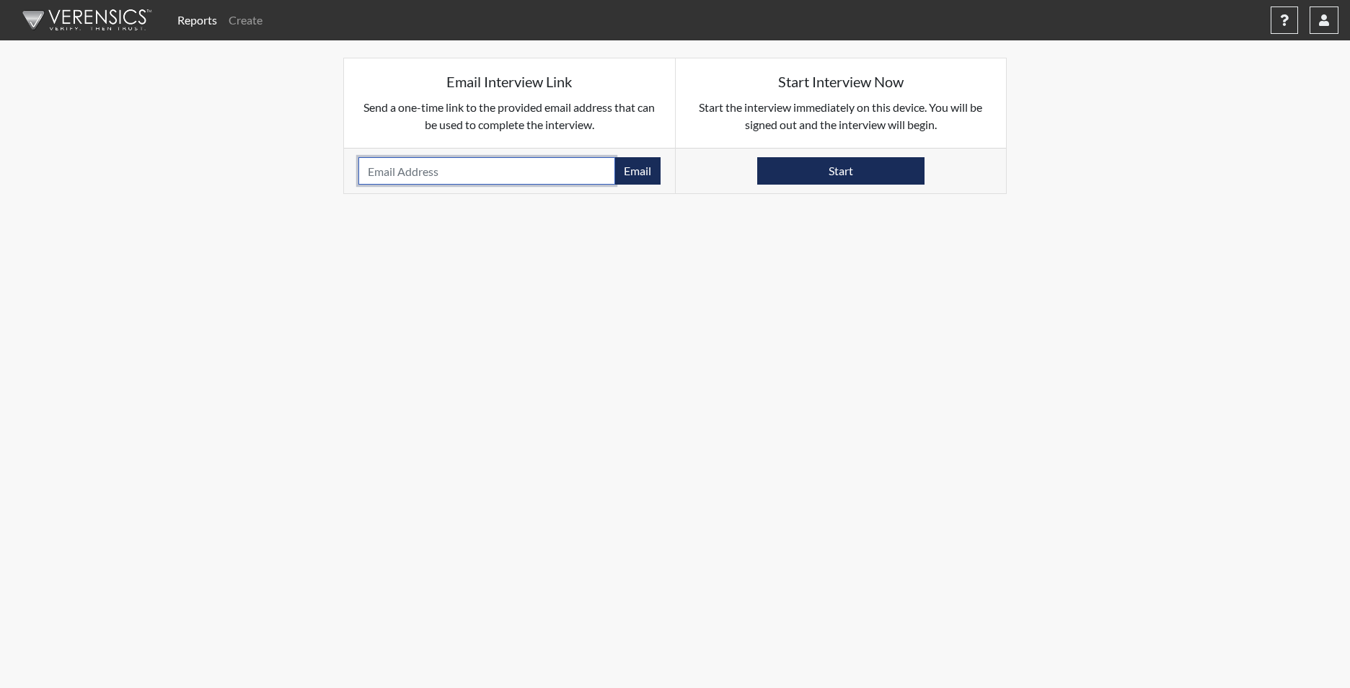
paste input "[EMAIL_ADDRESS][DOMAIN_NAME]"
type input "[EMAIL_ADDRESS][DOMAIN_NAME]"
click at [629, 164] on button "Email" at bounding box center [638, 170] width 46 height 27
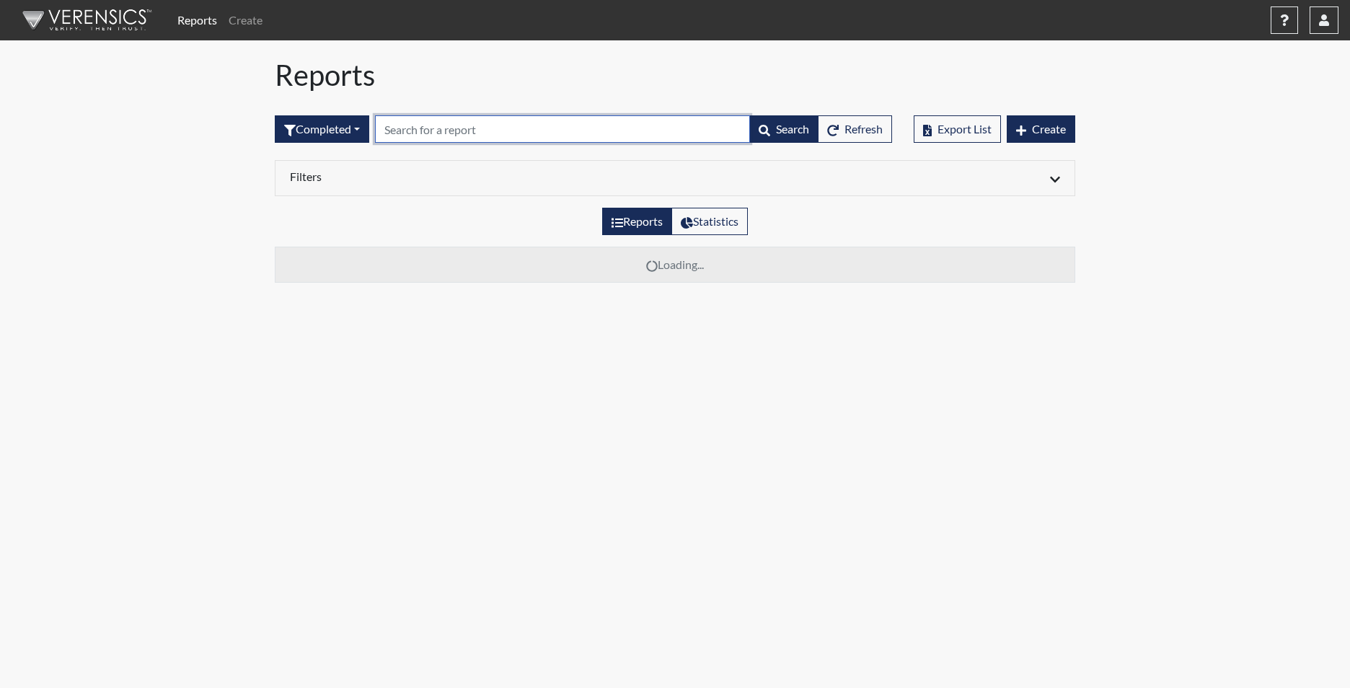
click at [393, 128] on input "text" at bounding box center [562, 128] width 375 height 27
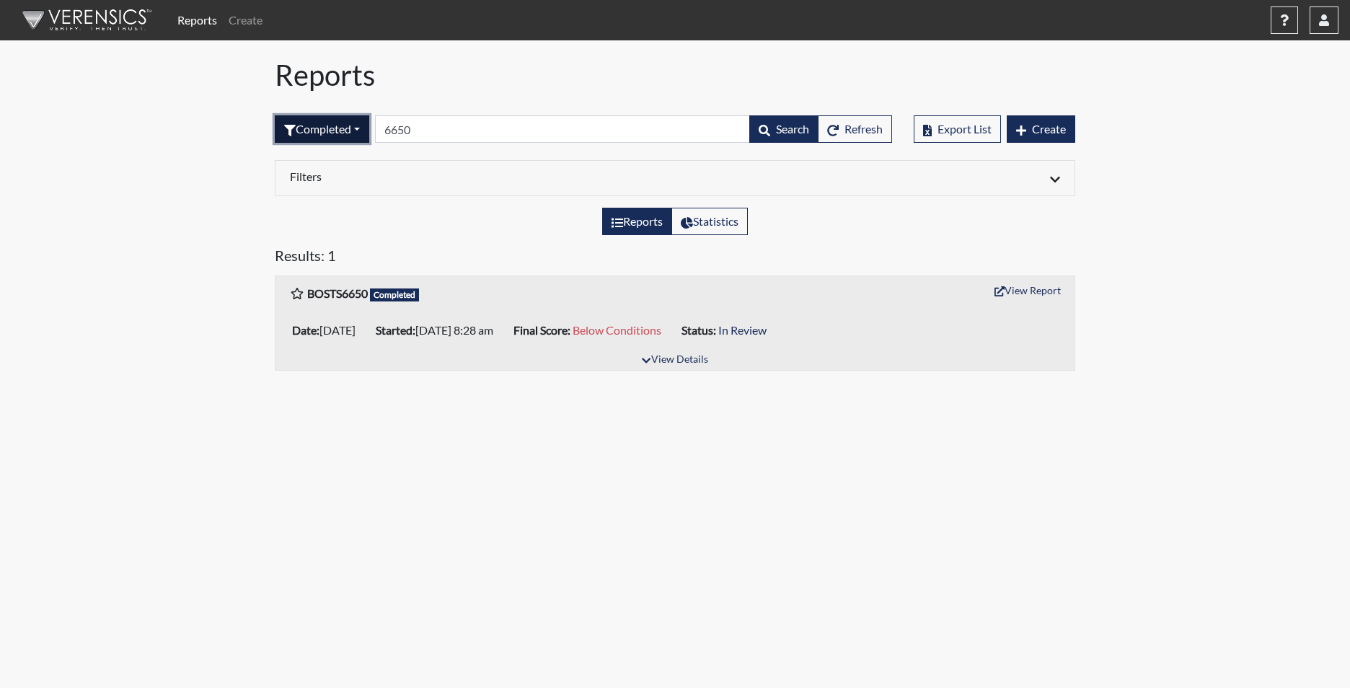
click at [331, 122] on button "Completed" at bounding box center [322, 128] width 94 height 27
click at [335, 209] on button "Sent by email" at bounding box center [333, 208] width 114 height 23
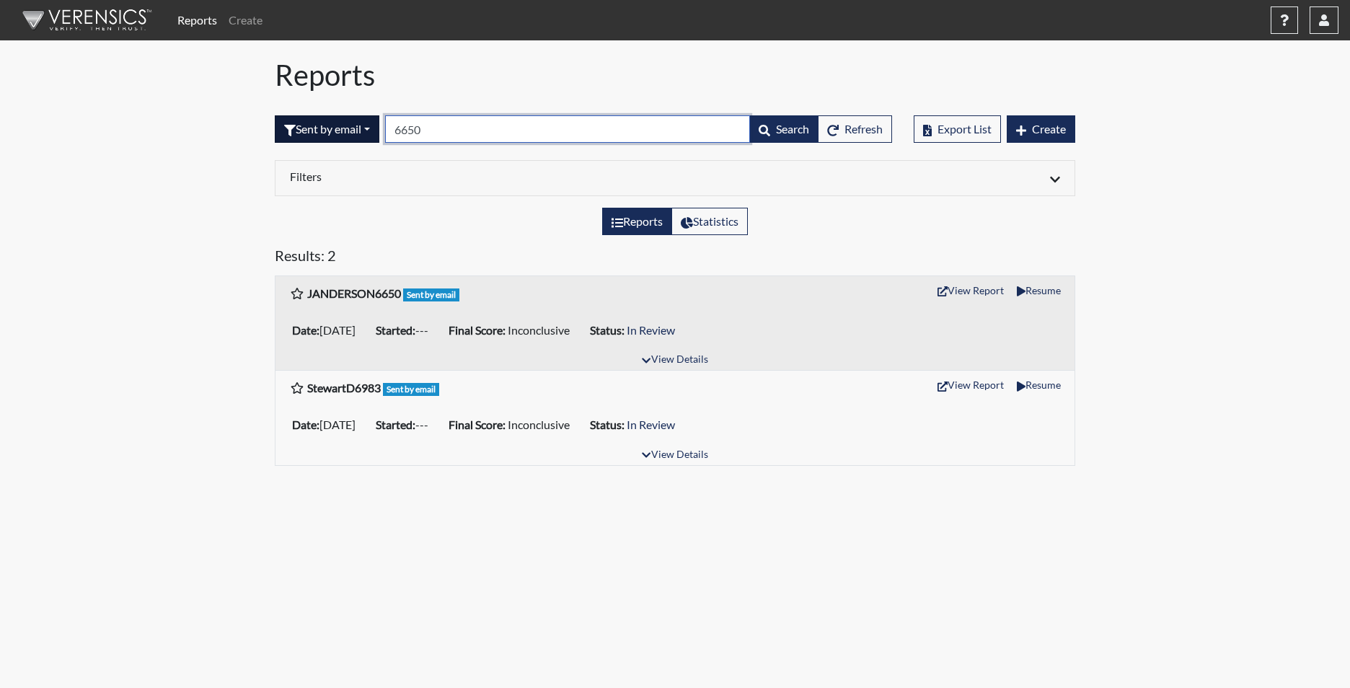
drag, startPoint x: 456, startPoint y: 128, endPoint x: 380, endPoint y: 126, distance: 75.8
click at [380, 126] on form "Sent by email All Created Sent by email In Progress Declined Completed 6650 Sea…" at bounding box center [583, 128] width 617 height 27
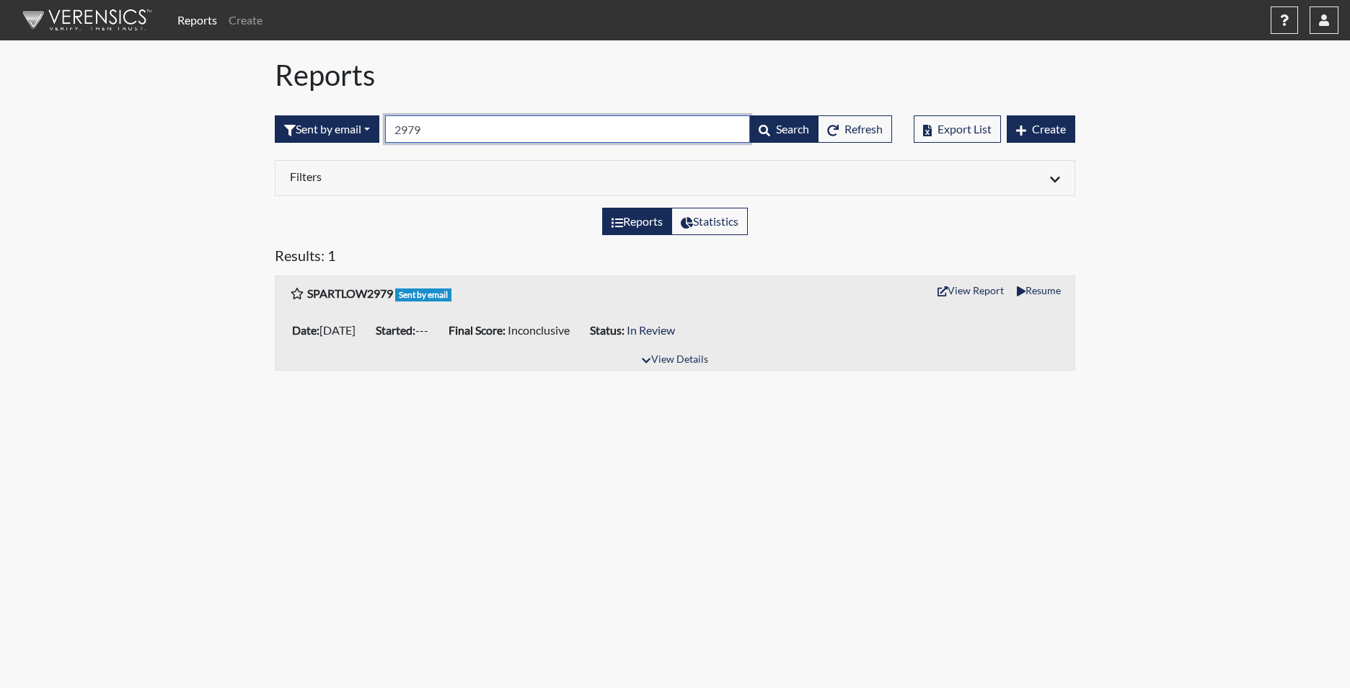
type input "2979"
